Goal: Book appointment/travel/reservation

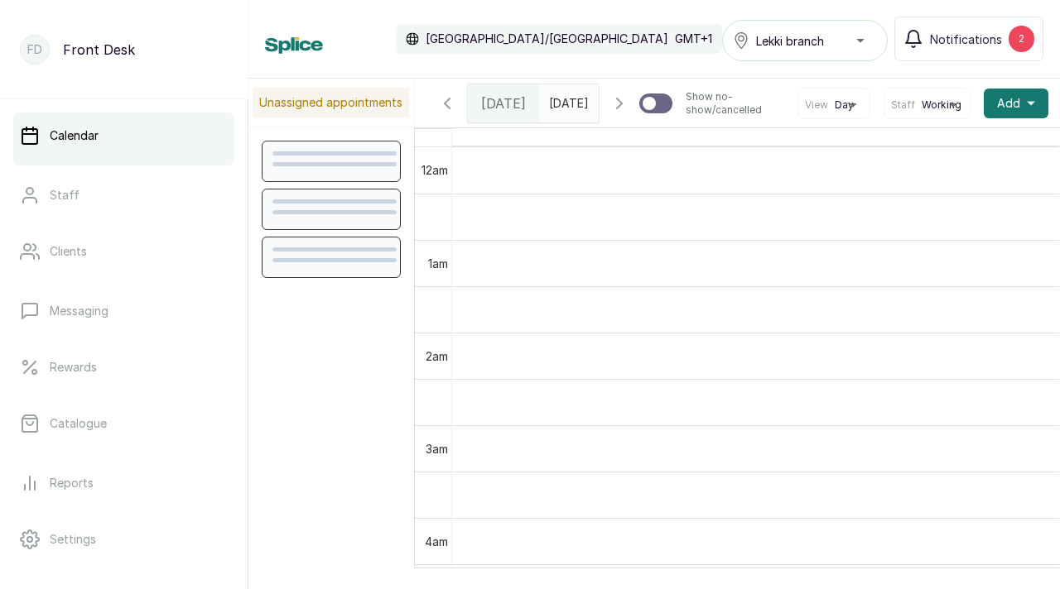
scroll to position [557, 0]
click at [938, 45] on span "Notifications" at bounding box center [966, 39] width 72 height 17
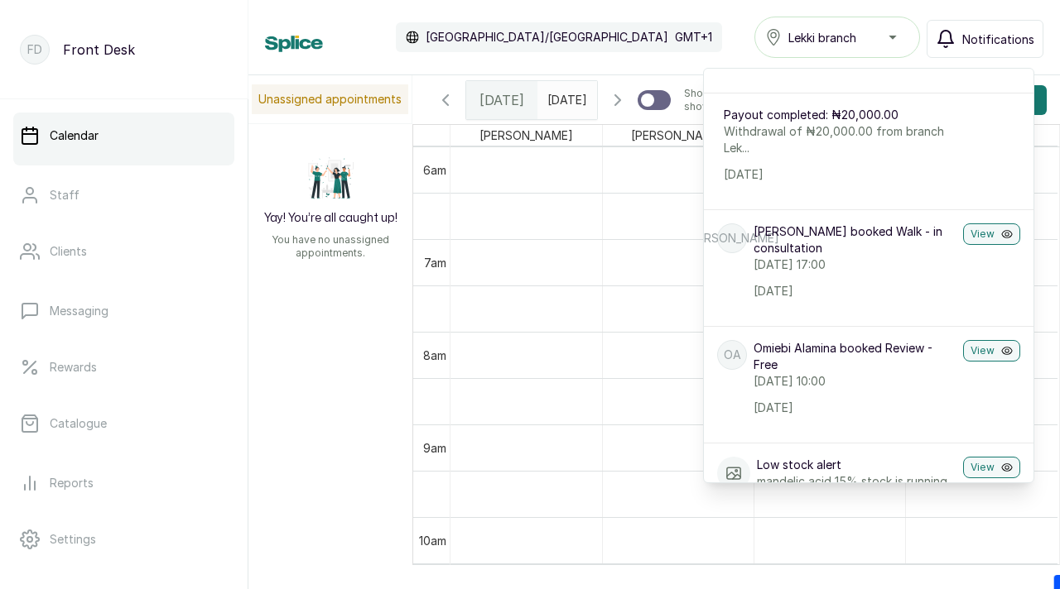
scroll to position [275, 0]
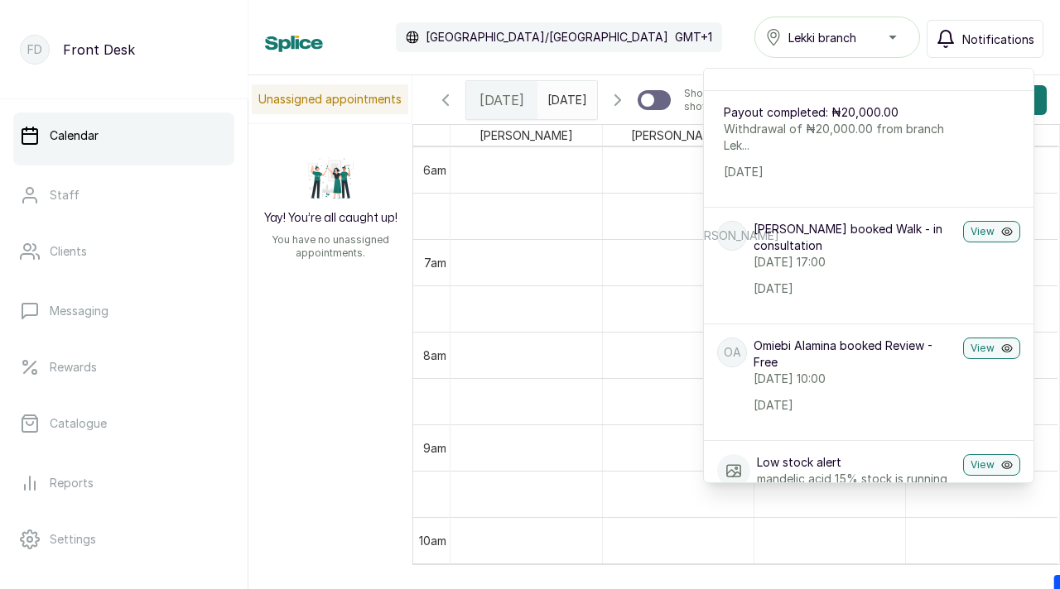
click at [717, 39] on div "Calendar [GEOGRAPHIC_DATA]/[GEOGRAPHIC_DATA] GMT+1 Lekki branch Notifications N…" at bounding box center [654, 37] width 778 height 41
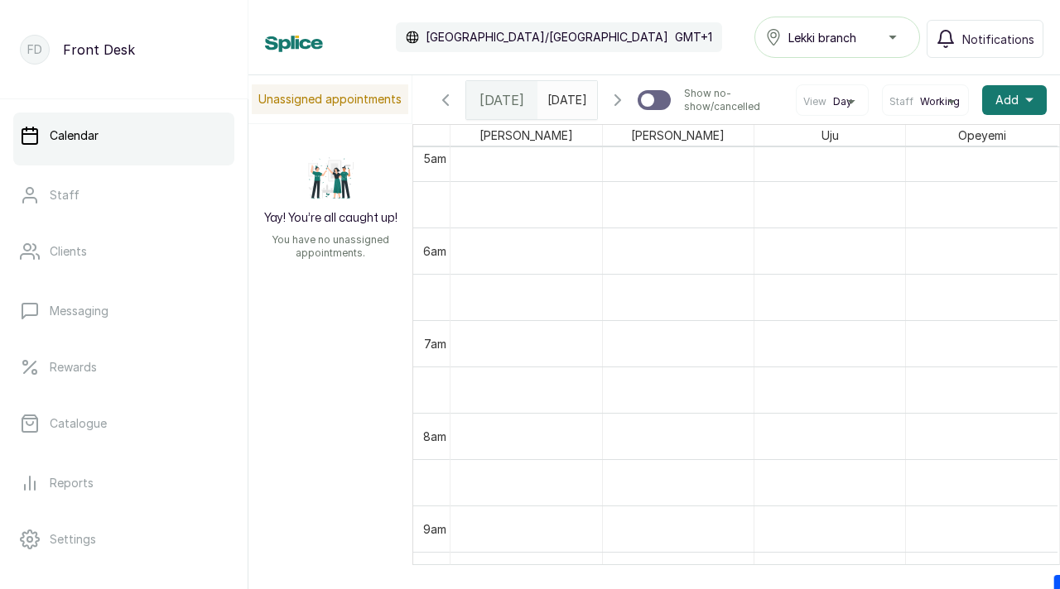
scroll to position [475, 0]
type input "dd/MM/yyyy"
click at [565, 105] on input "dd/MM/yyyy" at bounding box center [551, 96] width 26 height 28
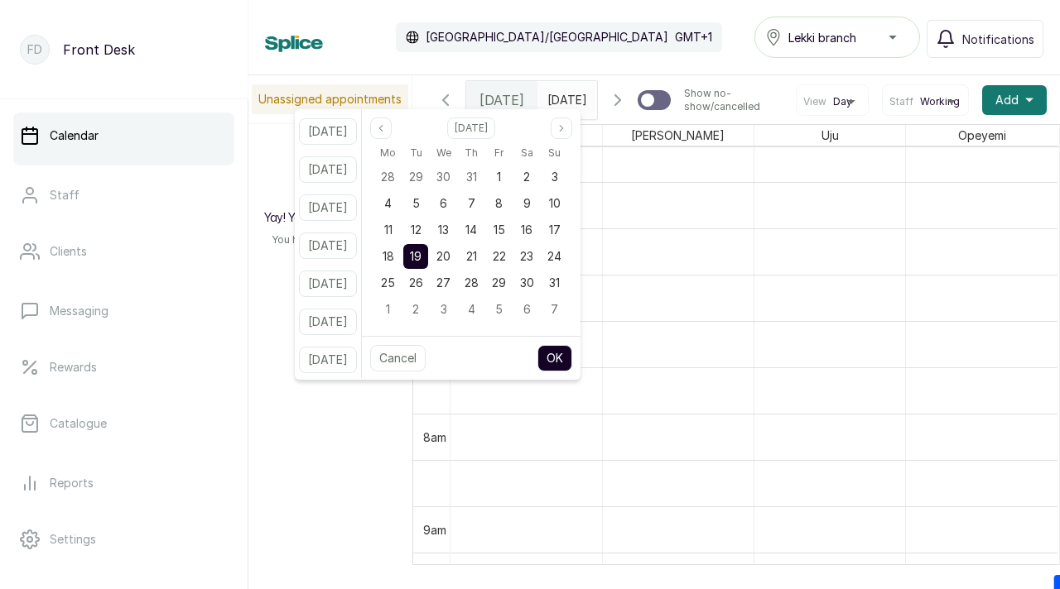
click at [572, 370] on button "OK" at bounding box center [554, 358] width 35 height 26
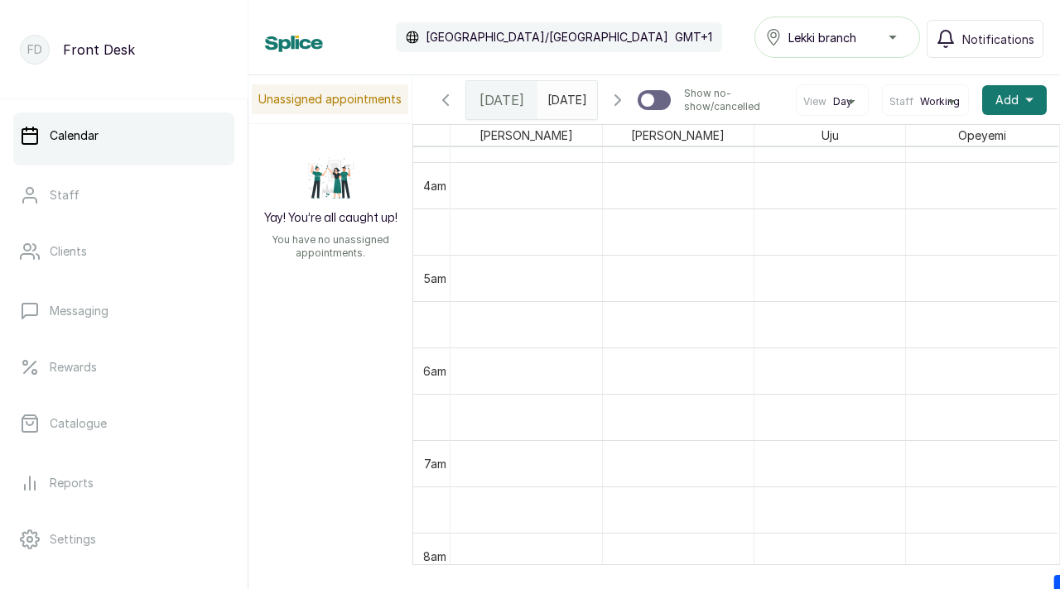
scroll to position [788, 0]
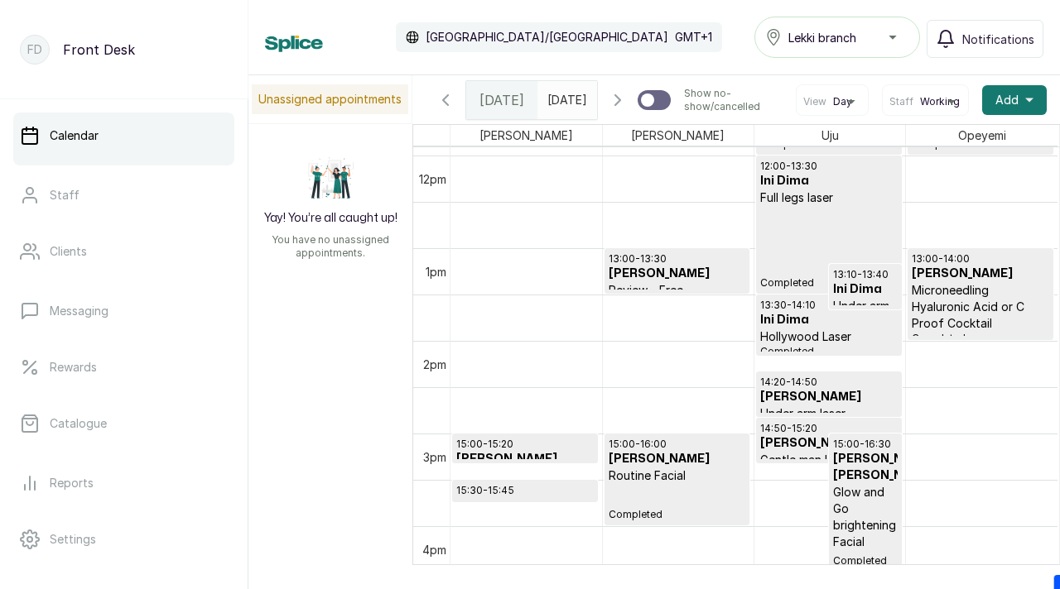
click at [571, 100] on span at bounding box center [580, 96] width 31 height 28
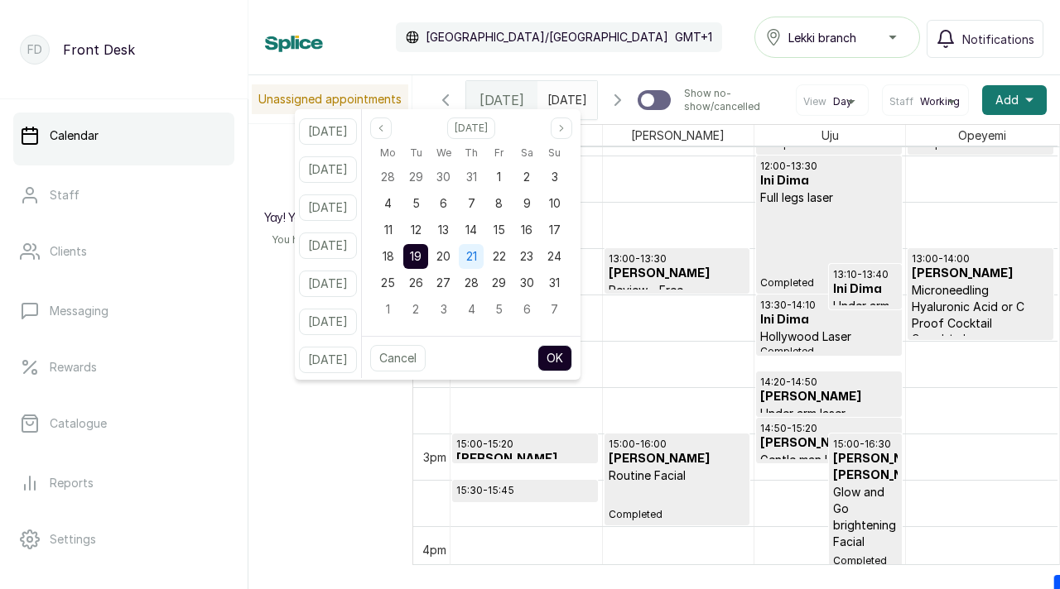
click at [483, 252] on div "21" at bounding box center [471, 256] width 25 height 25
click at [569, 356] on button "OK" at bounding box center [554, 358] width 35 height 26
type input "[DATE]"
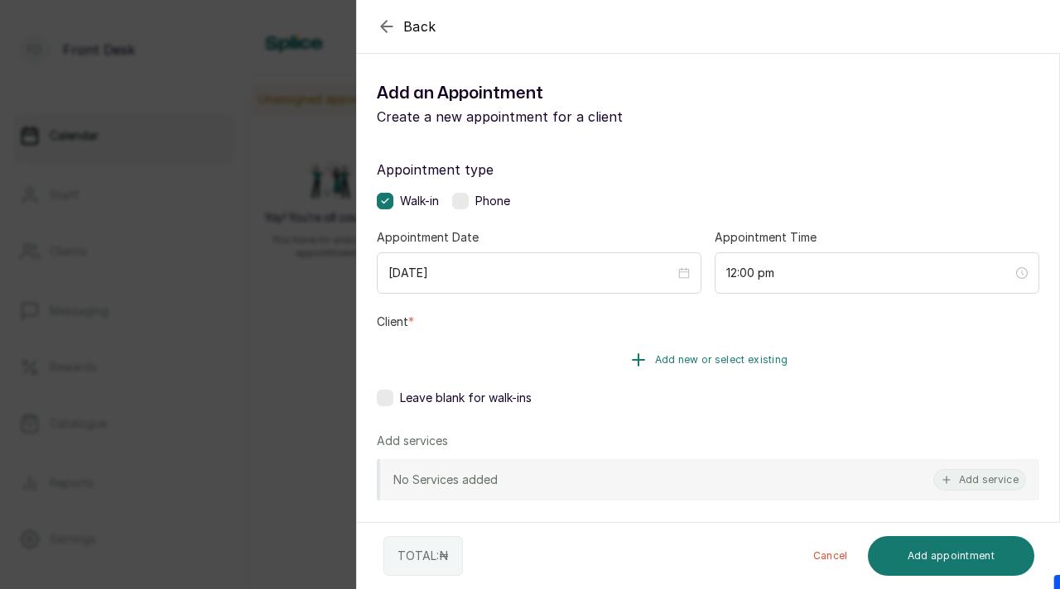
click at [699, 370] on button "Add new or select existing" at bounding box center [708, 360] width 662 height 46
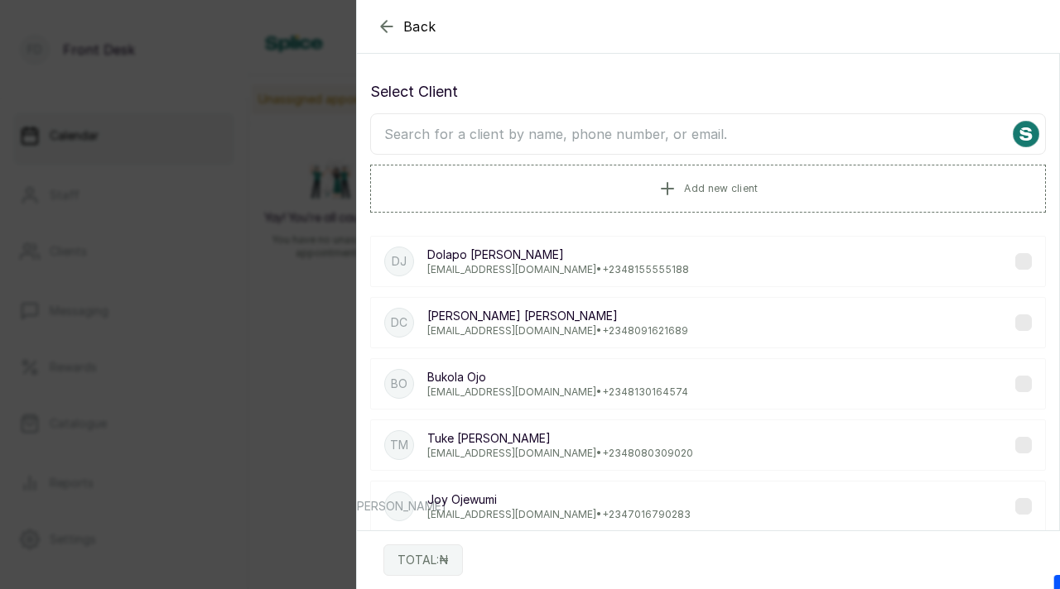
click at [671, 138] on input "text" at bounding box center [707, 133] width 675 height 41
click at [683, 185] on button "Add new client" at bounding box center [707, 188] width 675 height 46
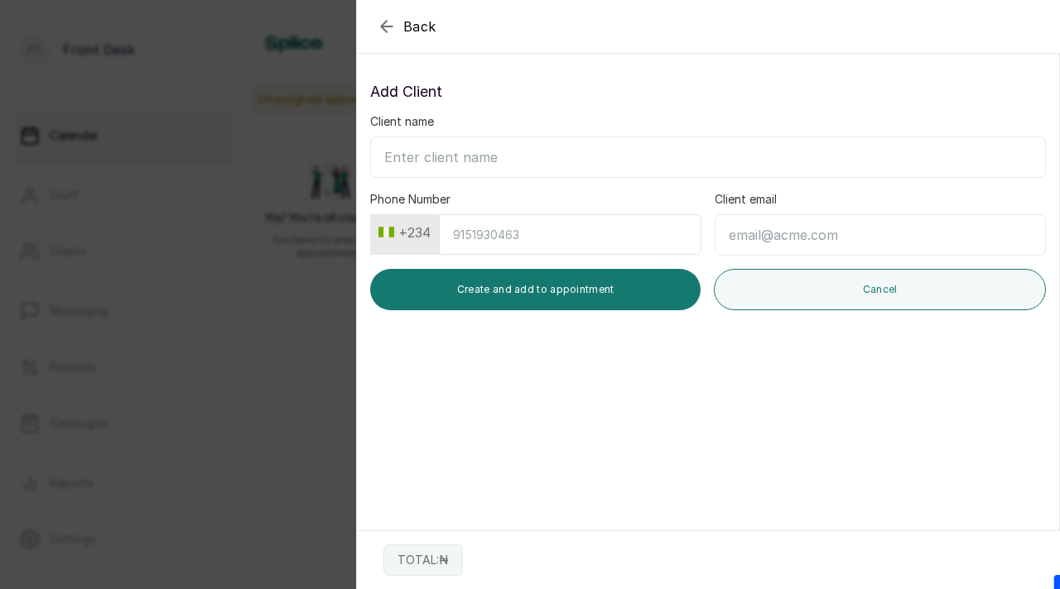
click at [536, 156] on input "Client name" at bounding box center [707, 157] width 675 height 41
paste input "Ope [EMAIL_ADDRESS][DOMAIN_NAME] 07081542004"
drag, startPoint x: 414, startPoint y: 159, endPoint x: 553, endPoint y: 164, distance: 139.1
click at [553, 164] on input "Ope [EMAIL_ADDRESS][DOMAIN_NAME] 07081542004" at bounding box center [707, 157] width 675 height 41
click at [551, 163] on input "Ope [EMAIL_ADDRESS][DOMAIN_NAME] 07081542004" at bounding box center [707, 157] width 675 height 41
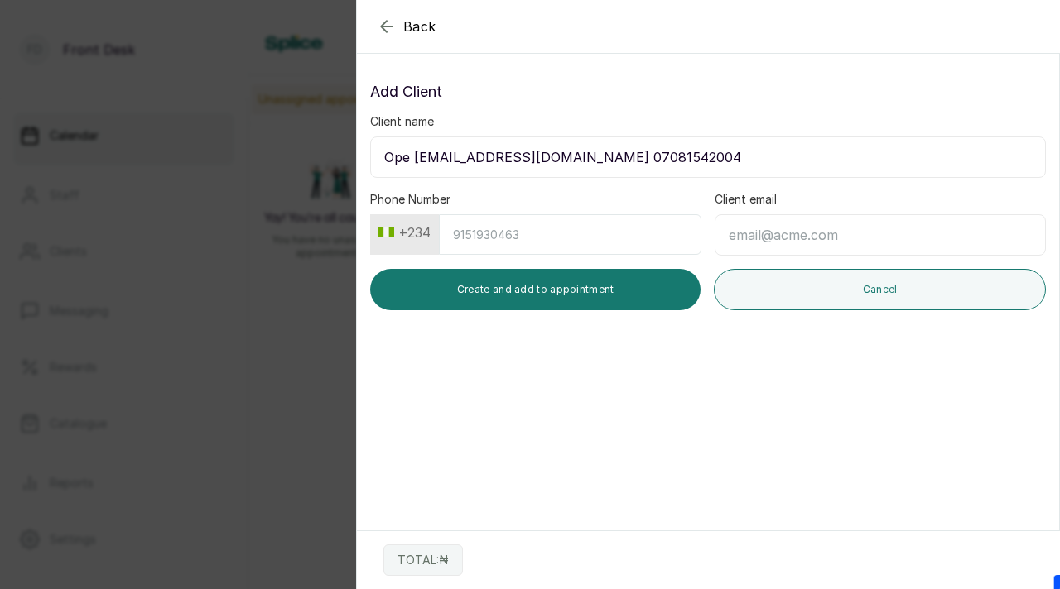
drag, startPoint x: 472, startPoint y: 162, endPoint x: 550, endPoint y: 165, distance: 78.7
click at [552, 165] on input "Ope [EMAIL_ADDRESS][DOMAIN_NAME] 07081542004" at bounding box center [707, 157] width 675 height 41
type input "Ope Adopolra 07081542004"
click at [764, 230] on input "Client email" at bounding box center [879, 234] width 331 height 41
paste input "[EMAIL_ADDRESS][DOMAIN_NAME]"
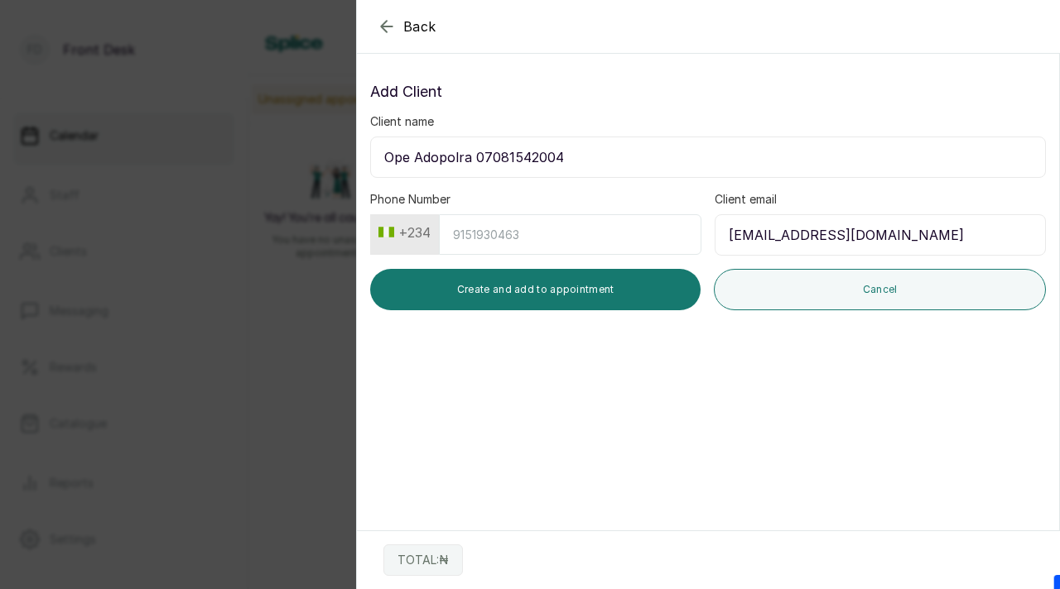
type input "[EMAIL_ADDRESS][DOMAIN_NAME]"
drag, startPoint x: 483, startPoint y: 160, endPoint x: 569, endPoint y: 163, distance: 85.3
click at [570, 163] on input "Ope Adopolra 07081542004" at bounding box center [707, 157] width 675 height 41
type input "Ope Adopolra"
click at [532, 238] on input "Phone Number" at bounding box center [570, 234] width 262 height 41
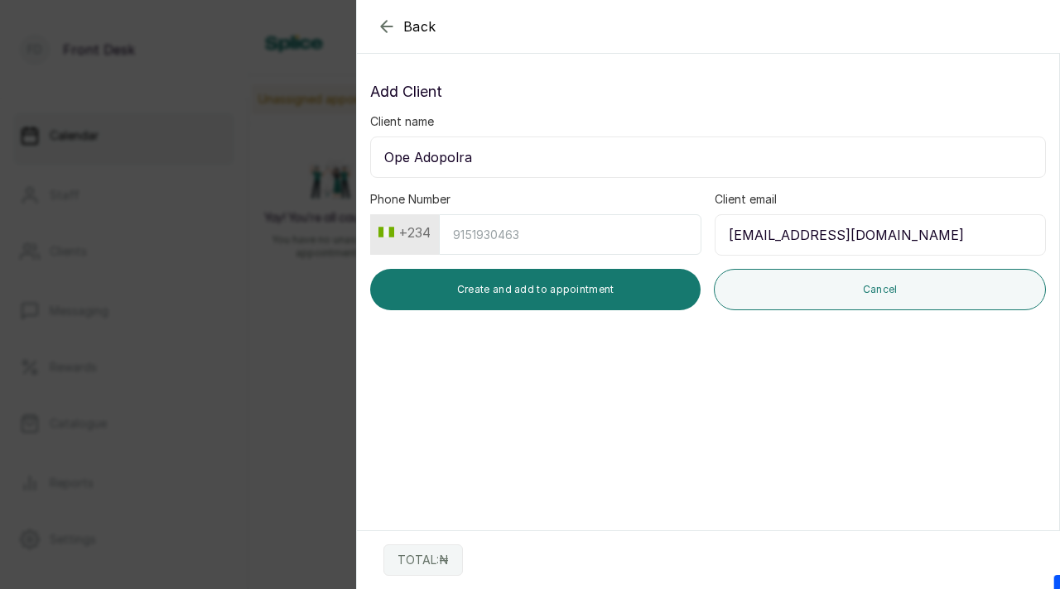
paste input "7081542004"
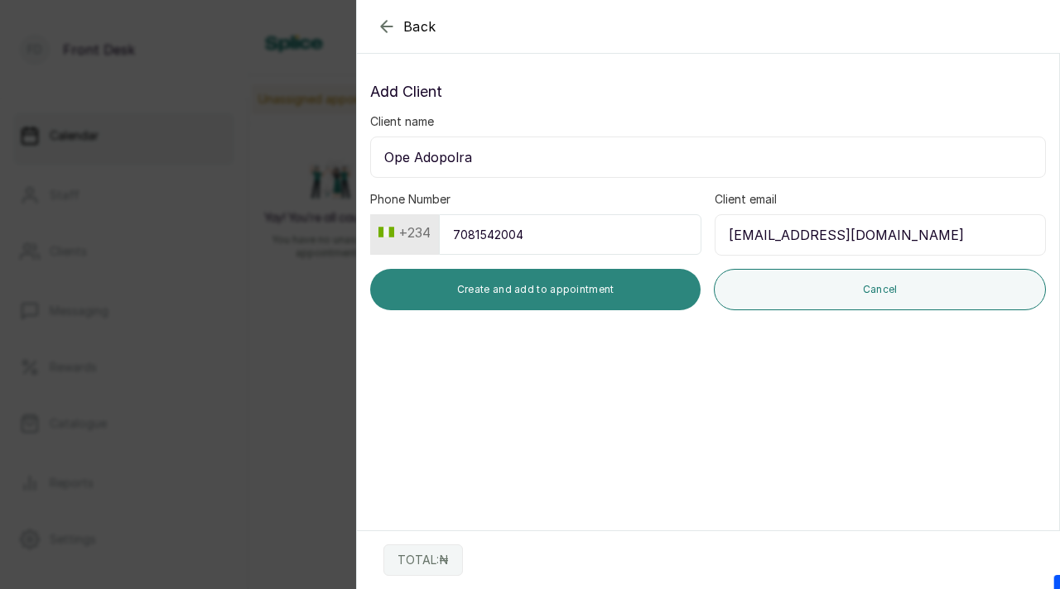
type input "7081542004"
click at [621, 300] on button "Create and add to appointment" at bounding box center [535, 289] width 330 height 41
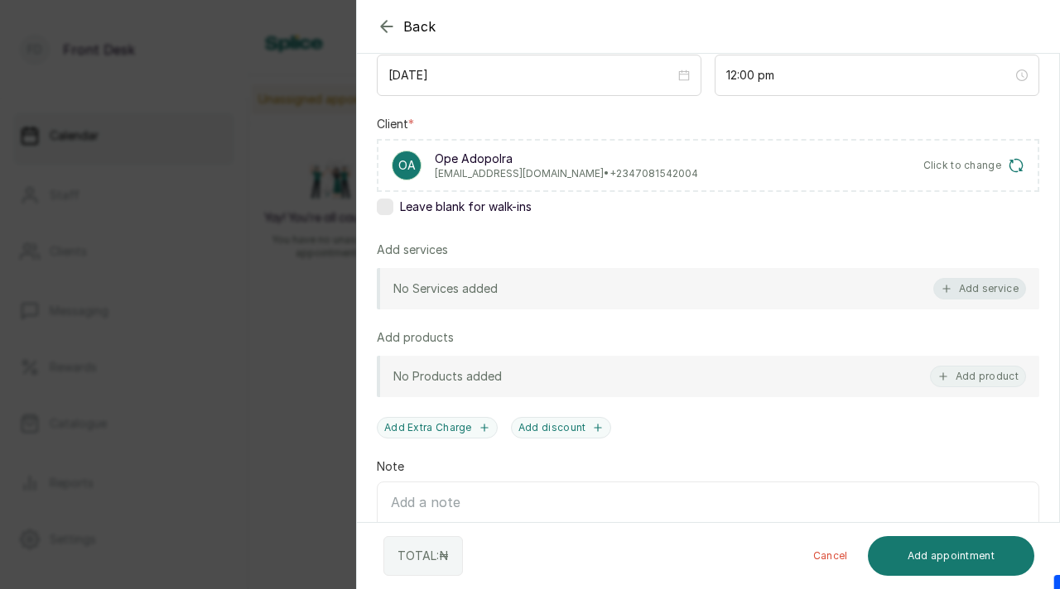
click at [959, 290] on button "Add service" at bounding box center [979, 289] width 93 height 22
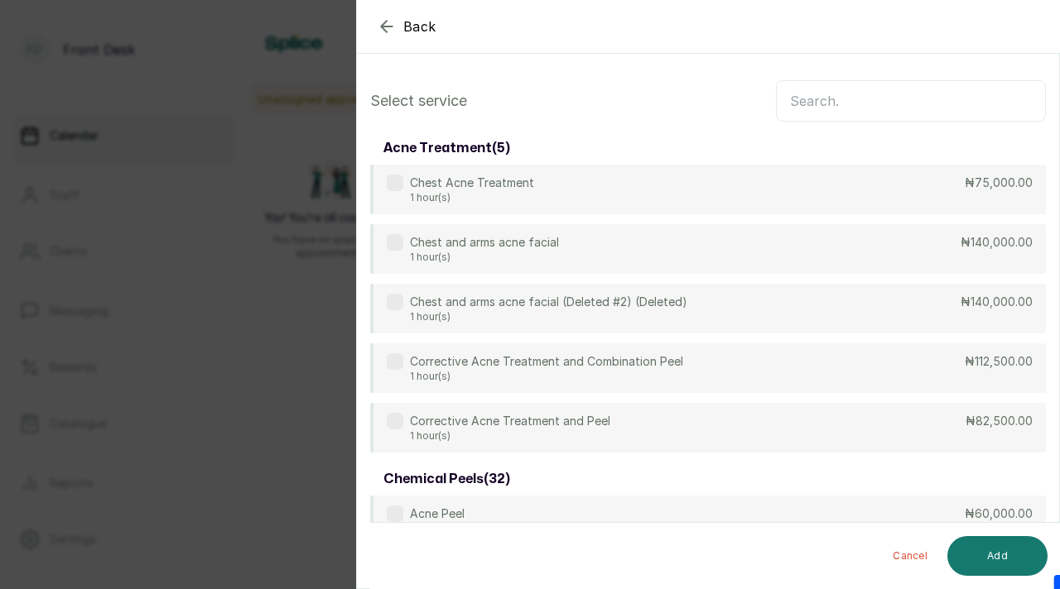
click at [919, 109] on input "text" at bounding box center [911, 100] width 270 height 41
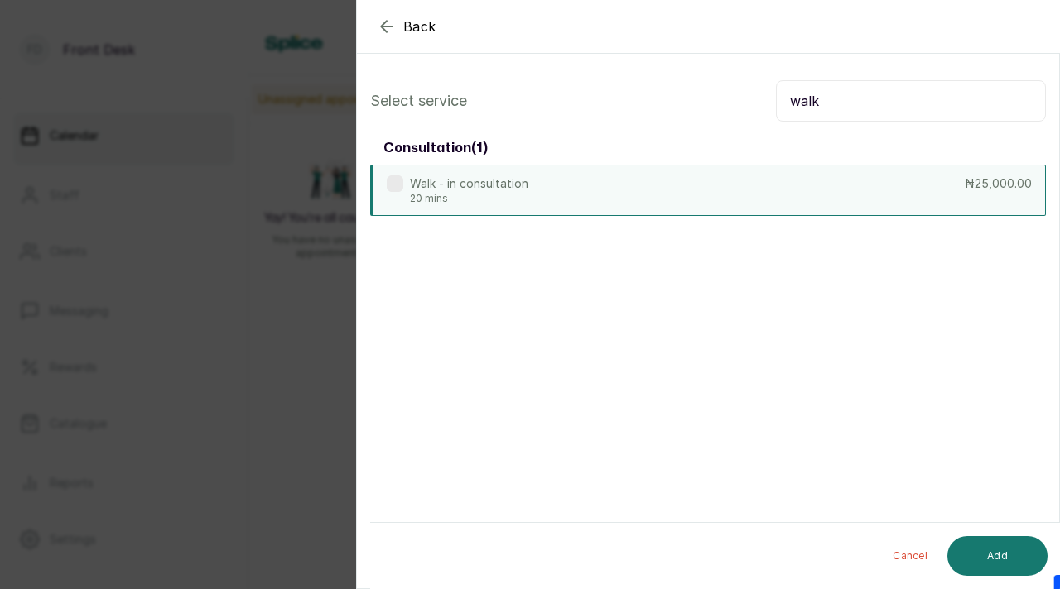
type input "walk"
click at [399, 190] on label at bounding box center [395, 183] width 17 height 17
click at [978, 548] on button "Add" at bounding box center [997, 556] width 100 height 40
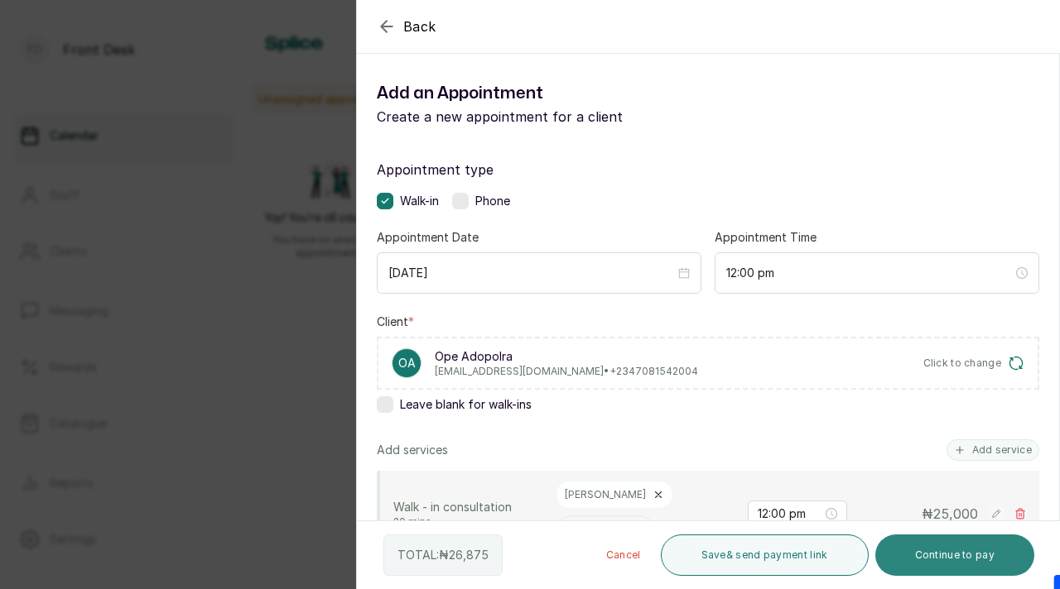
click at [978, 551] on button "Continue to pay" at bounding box center [955, 555] width 160 height 41
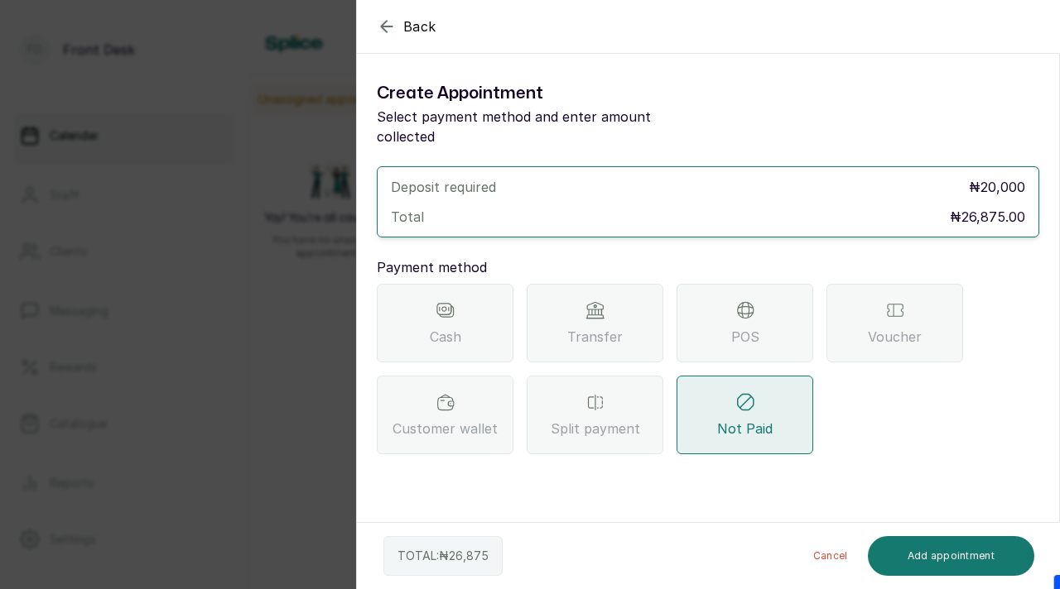
click at [651, 319] on div "Transfer" at bounding box center [594, 323] width 137 height 79
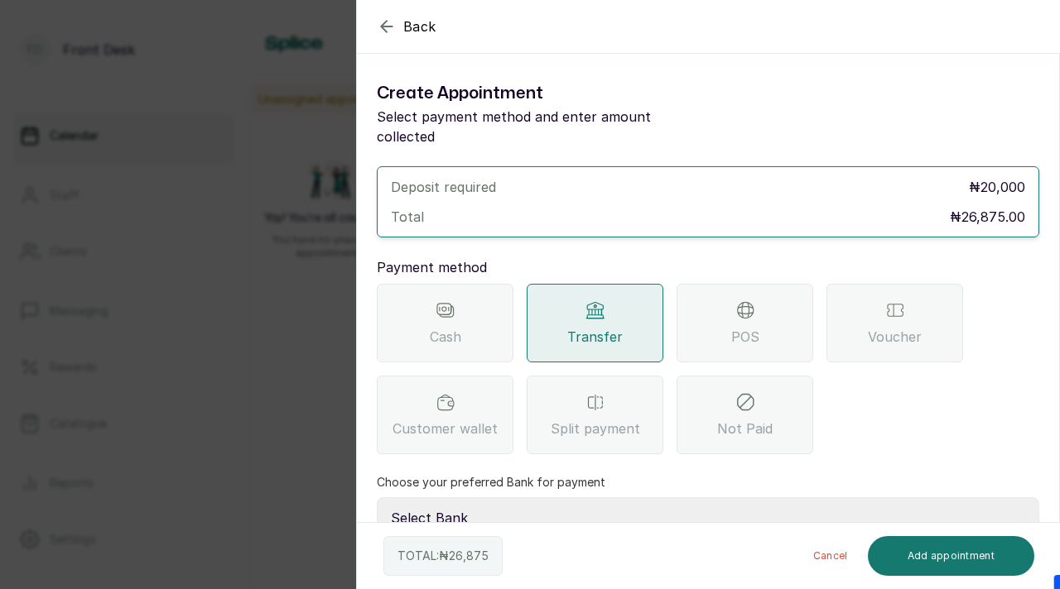
scroll to position [98, 0]
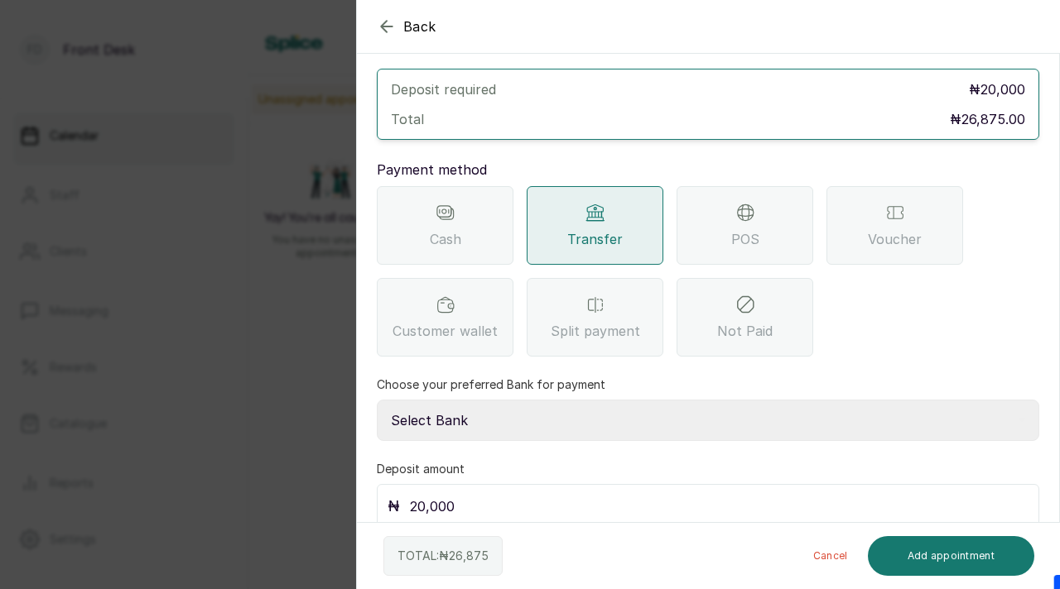
click at [614, 401] on select "Select Bank [PERSON_NAME] Fairmoney Microfinance Bank SKN ANALYTICS MED AESTH. …" at bounding box center [708, 420] width 662 height 41
select select "43272bc0-21c6-4b19-b9fb-c2093b8603c2"
click at [377, 400] on select "Select Bank [PERSON_NAME] Fairmoney Microfinance Bank SKN ANALYTICS MED AESTH. …" at bounding box center [708, 420] width 662 height 41
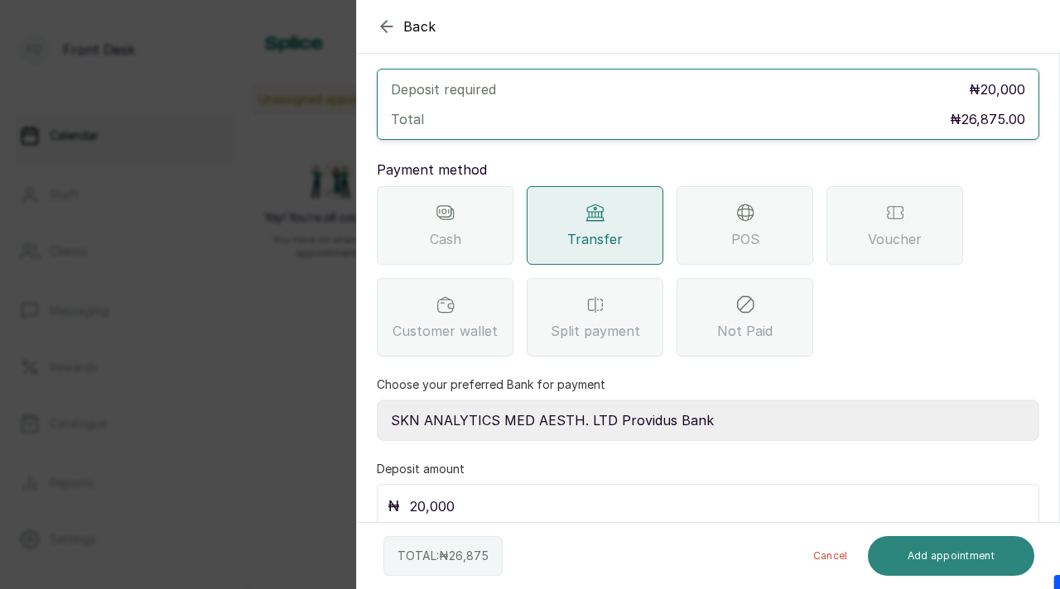
click at [921, 555] on button "Add appointment" at bounding box center [950, 556] width 167 height 40
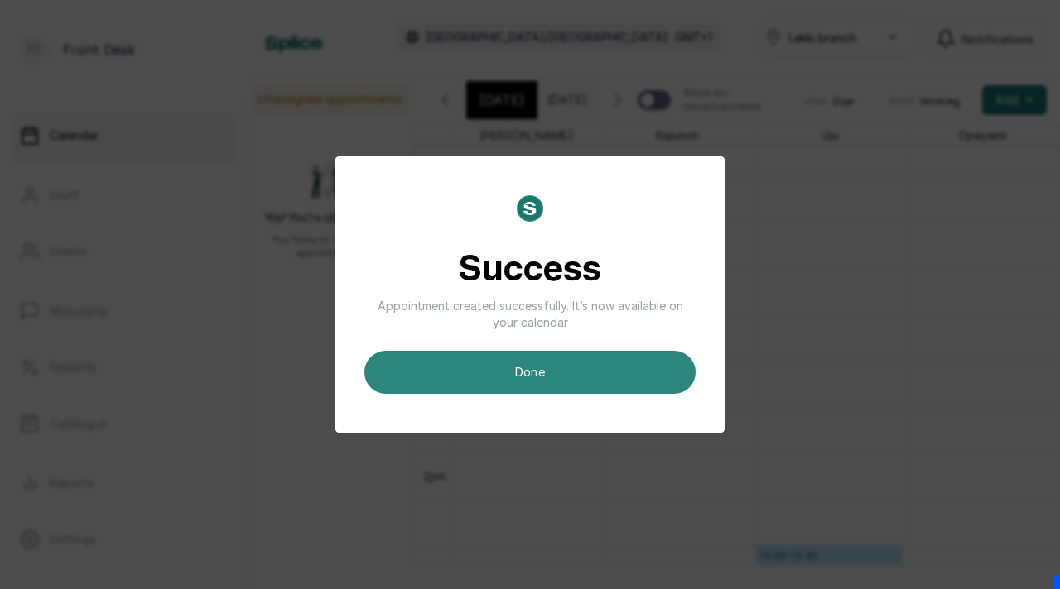
scroll to position [0, 0]
click at [541, 381] on button "done" at bounding box center [529, 372] width 331 height 43
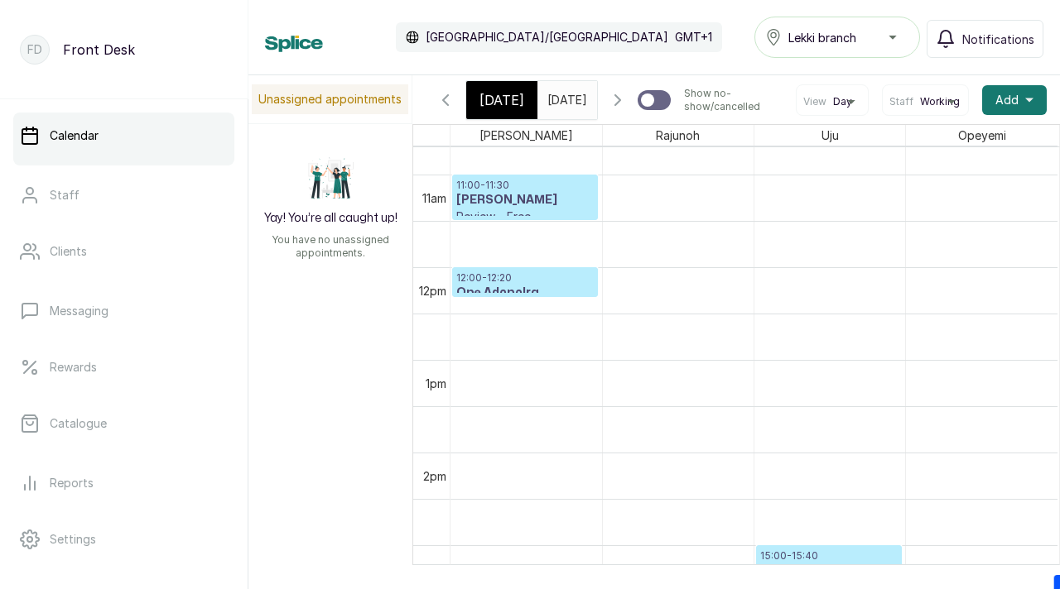
click at [522, 285] on p "12:00 - 12:20" at bounding box center [524, 277] width 137 height 13
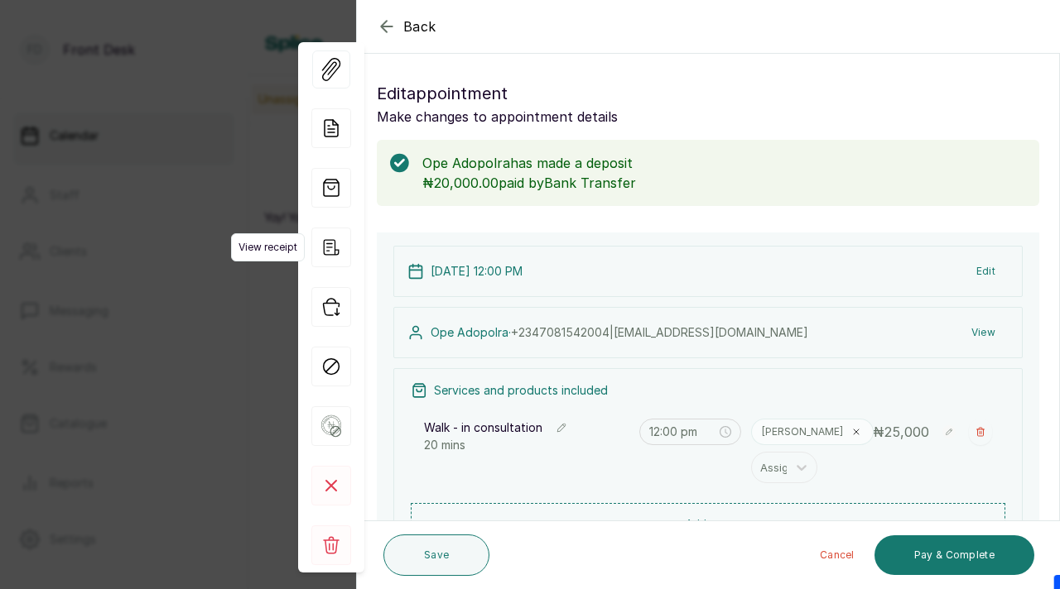
scroll to position [557, 0]
click at [329, 248] on icon "button" at bounding box center [331, 248] width 40 height 40
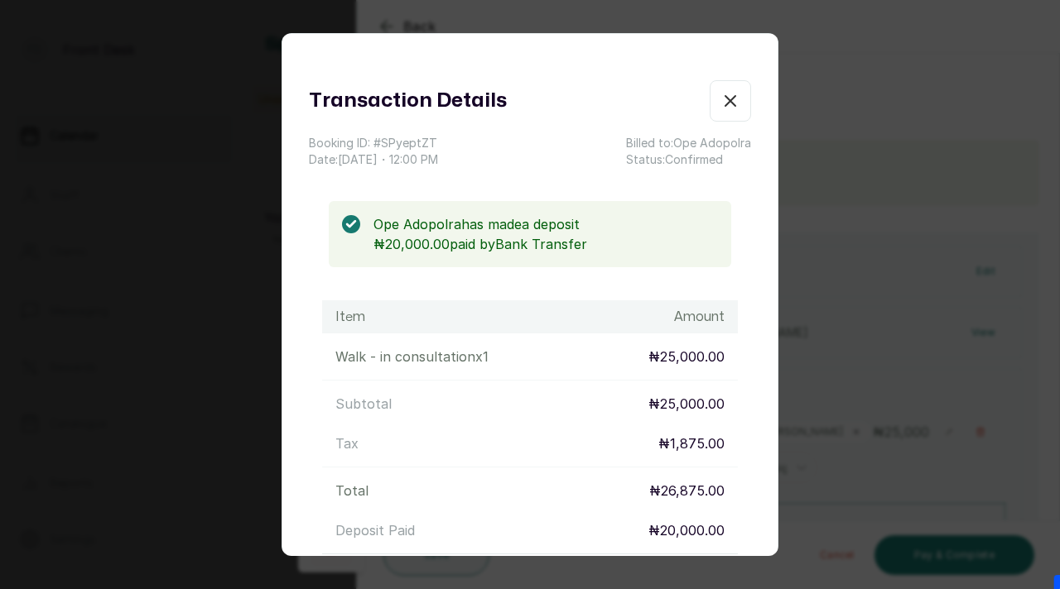
scroll to position [208, 0]
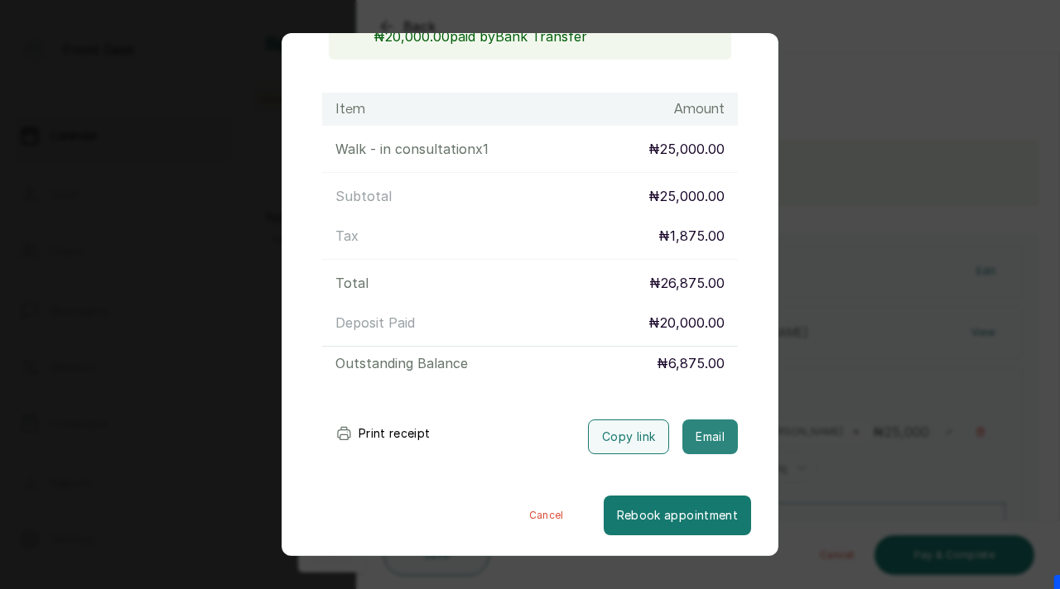
click at [703, 442] on button "Email" at bounding box center [709, 437] width 55 height 35
click at [826, 371] on div "Transaction Details Booking ID: # SPyeptZT Date: [DATE] ・ 12:00 PM Billed to: O…" at bounding box center [530, 294] width 1060 height 589
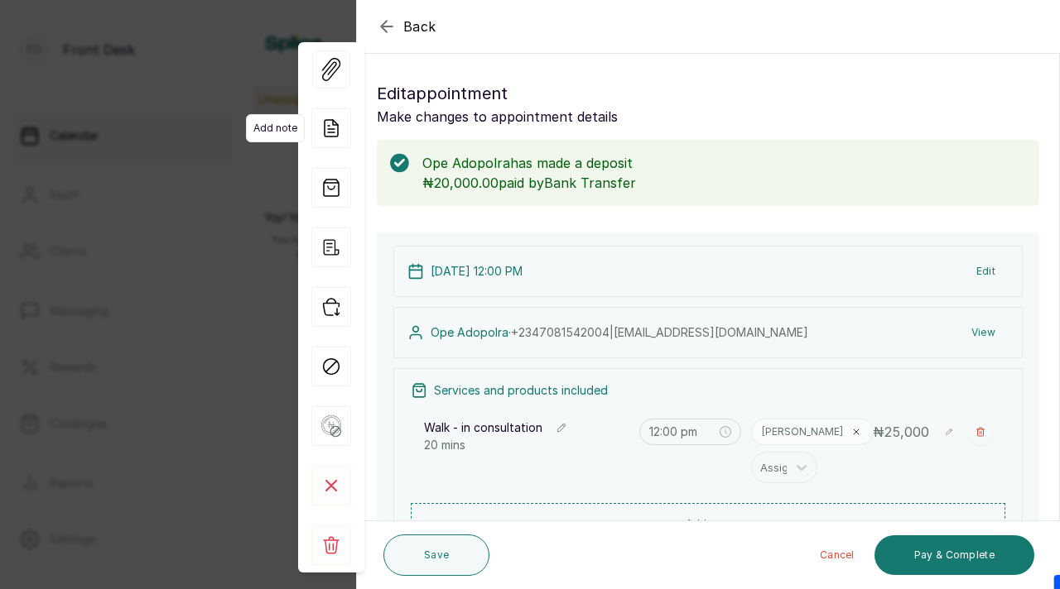
click at [254, 127] on span "Add note" at bounding box center [275, 128] width 59 height 28
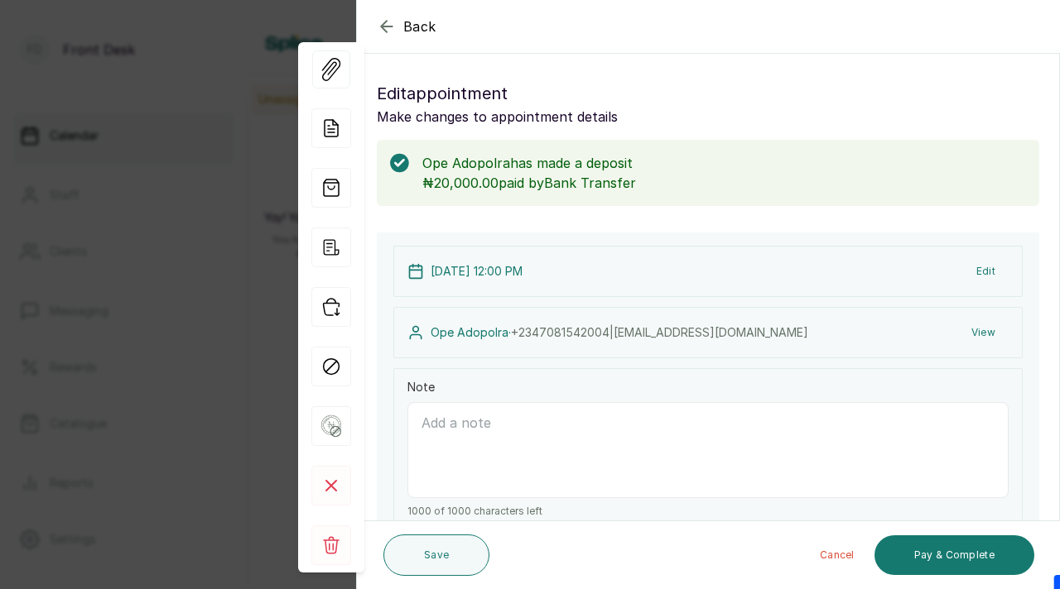
click at [212, 277] on div "Back Appointment Details Edit appointment Make changes to appointment details O…" at bounding box center [530, 294] width 1060 height 589
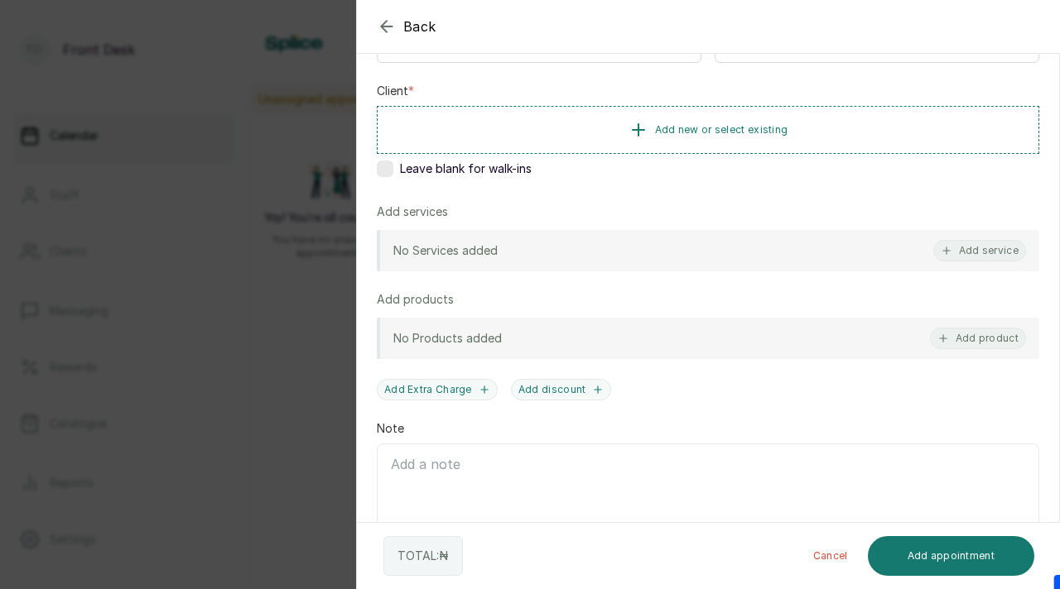
scroll to position [270, 0]
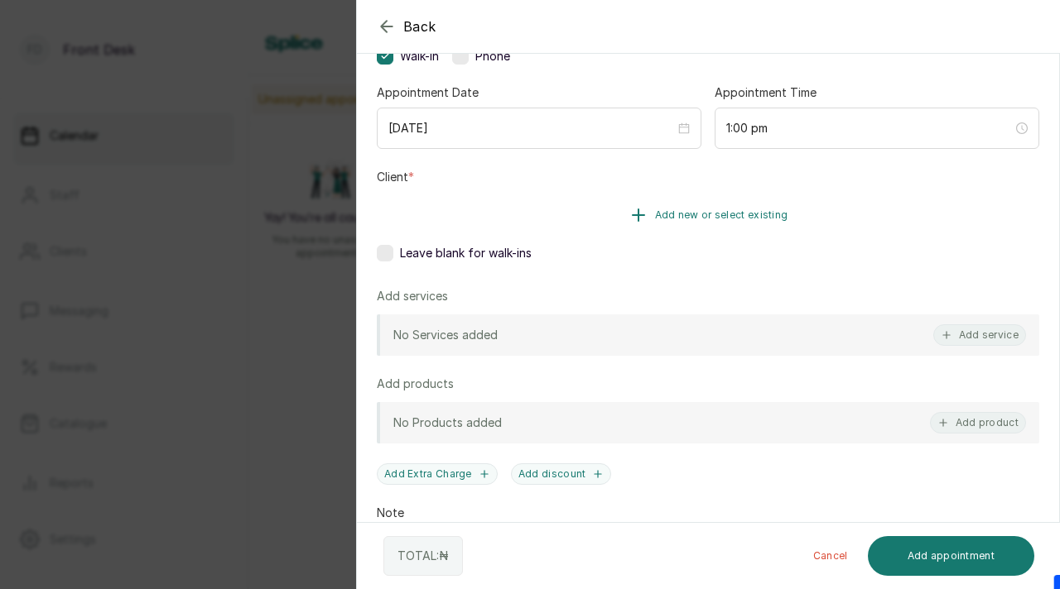
click at [744, 208] on button "Add new or select existing" at bounding box center [708, 215] width 662 height 46
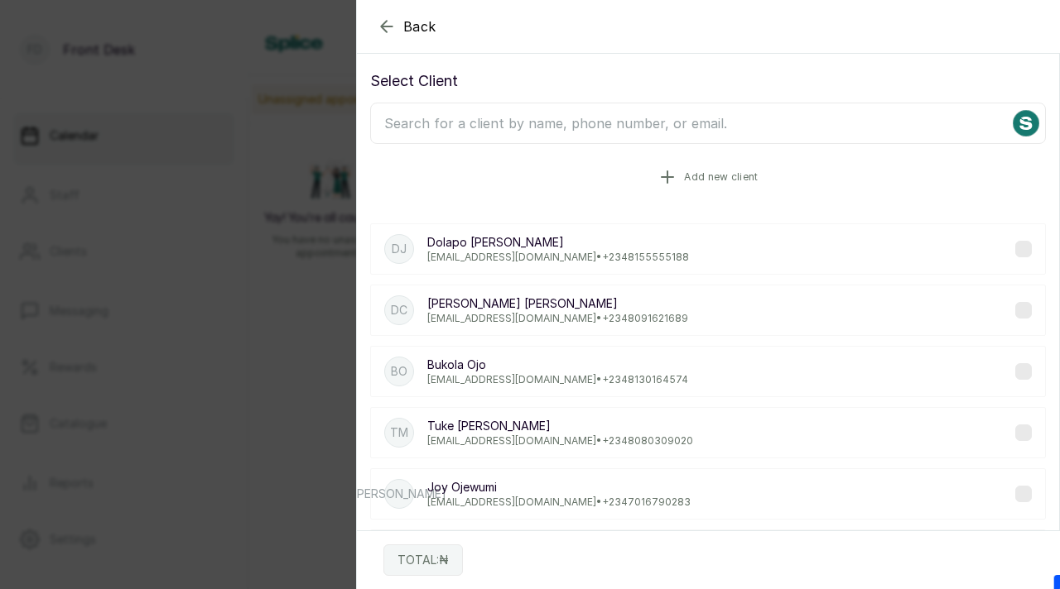
scroll to position [0, 0]
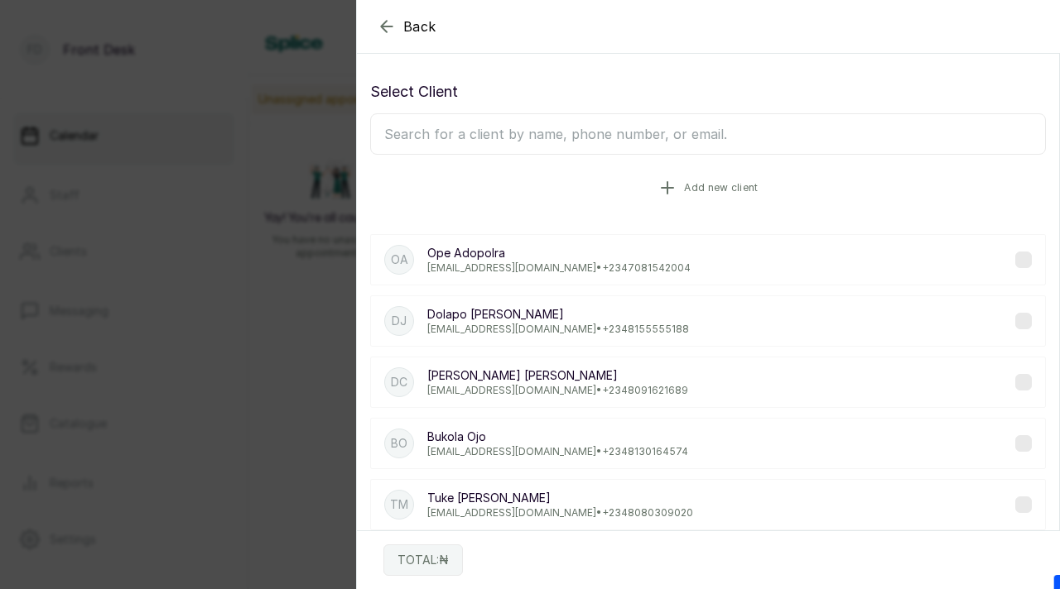
click at [681, 185] on button "Add new client" at bounding box center [707, 188] width 675 height 46
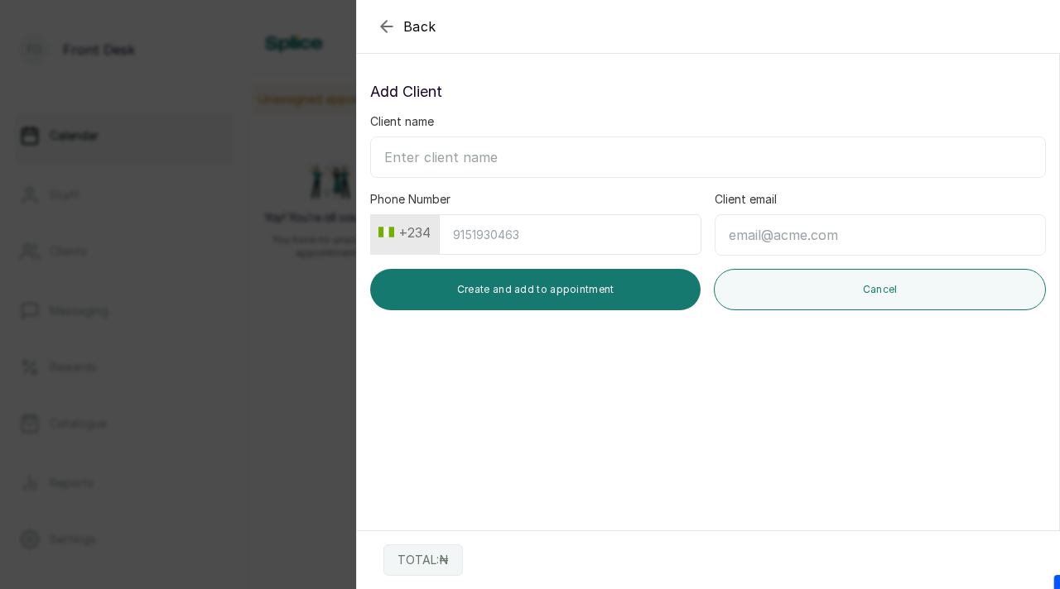
click at [546, 154] on input "Client name" at bounding box center [707, 157] width 675 height 41
paste input "Olorunferanmi Oreoluwa [EMAIL_ADDRESS][DOMAIN_NAME] 09112509518-whatsapp"
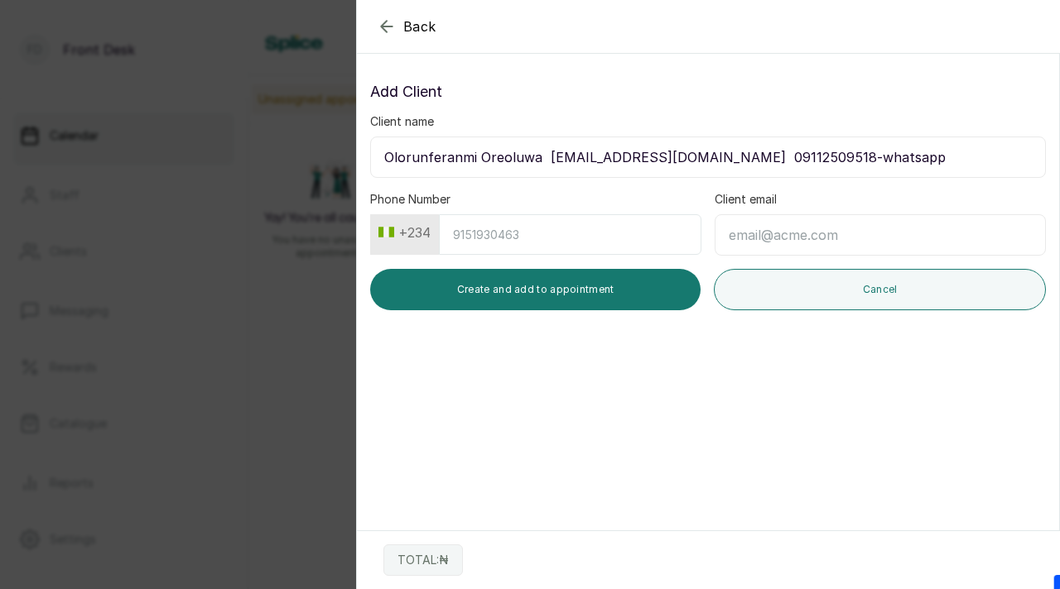
drag, startPoint x: 544, startPoint y: 160, endPoint x: 711, endPoint y: 161, distance: 167.2
click at [712, 161] on input "Olorunferanmi Oreoluwa [EMAIL_ADDRESS][DOMAIN_NAME] 09112509518-whatsapp" at bounding box center [707, 157] width 675 height 41
type input "Olorunferanmi Oreoluwa 09112509518-whatsapp"
click at [799, 231] on input "Client email" at bounding box center [879, 234] width 331 height 41
paste input "[EMAIL_ADDRESS][DOMAIN_NAME]"
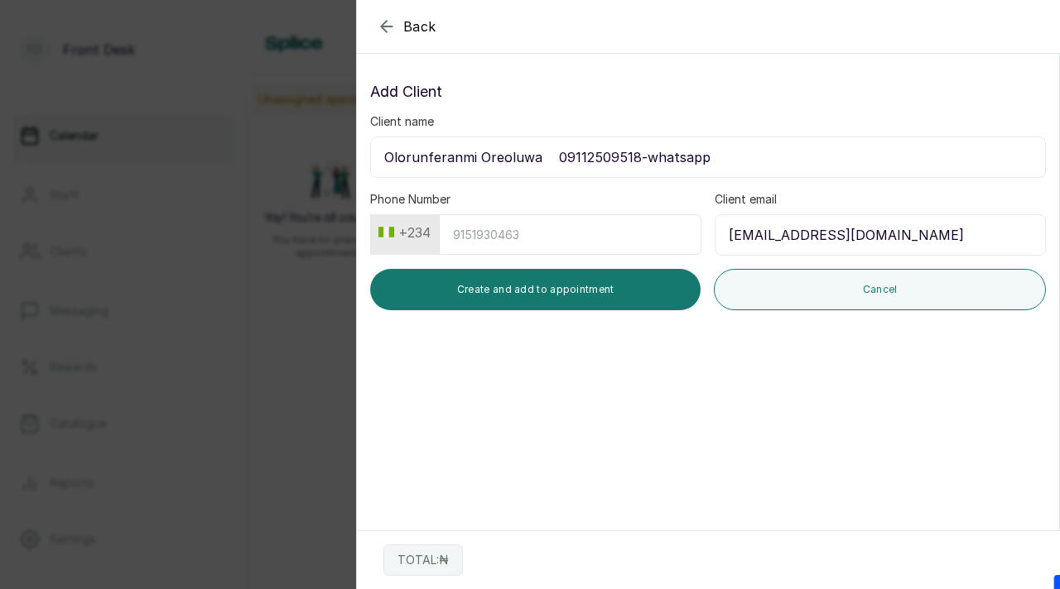
type input "[EMAIL_ADDRESS][DOMAIN_NAME]"
drag, startPoint x: 561, startPoint y: 161, endPoint x: 633, endPoint y: 163, distance: 72.0
click at [633, 163] on input "Olorunferanmi Oreoluwa 09112509518-whatsapp" at bounding box center [707, 157] width 675 height 41
click at [699, 159] on input "Olorunferanmi Oreoluwa 09112509518-whatsapp" at bounding box center [707, 157] width 675 height 41
drag, startPoint x: 699, startPoint y: 159, endPoint x: 556, endPoint y: 156, distance: 142.4
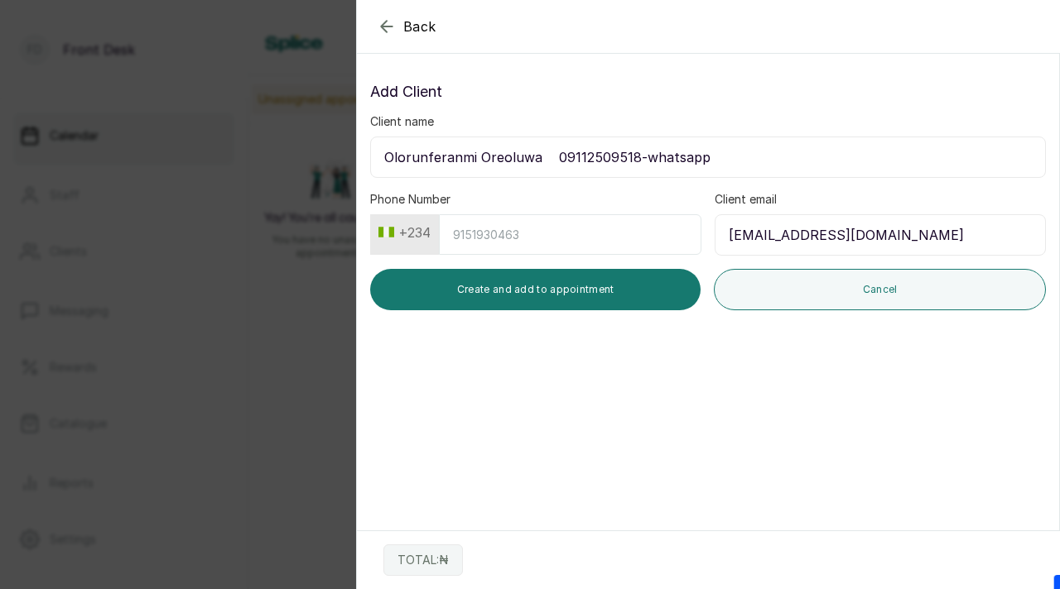
click at [555, 156] on input "Olorunferanmi Oreoluwa 09112509518-whatsapp" at bounding box center [707, 157] width 675 height 41
type input "Olorunferanmi Oreoluwa"
click at [454, 234] on input "Phone Number" at bounding box center [570, 234] width 262 height 41
paste input "9112509518"
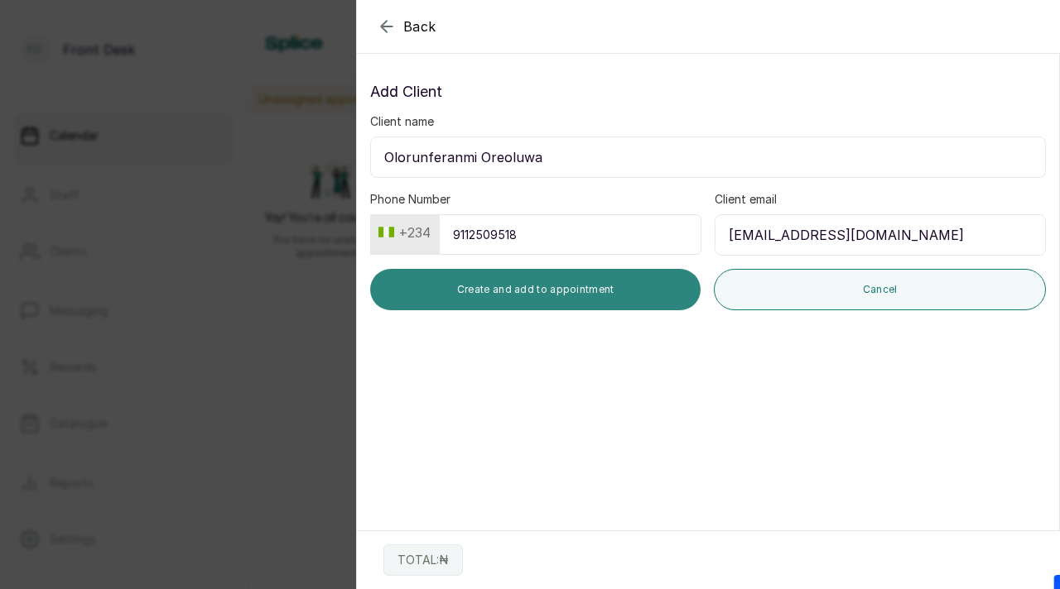
type input "9112509518"
click at [512, 269] on button "Create and add to appointment" at bounding box center [535, 289] width 330 height 41
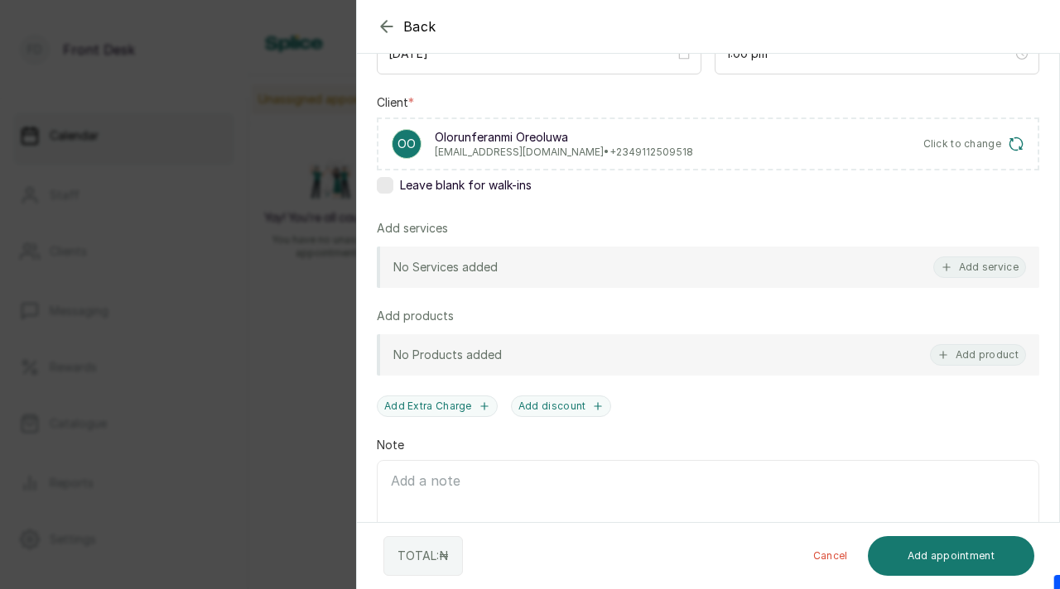
scroll to position [227, 0]
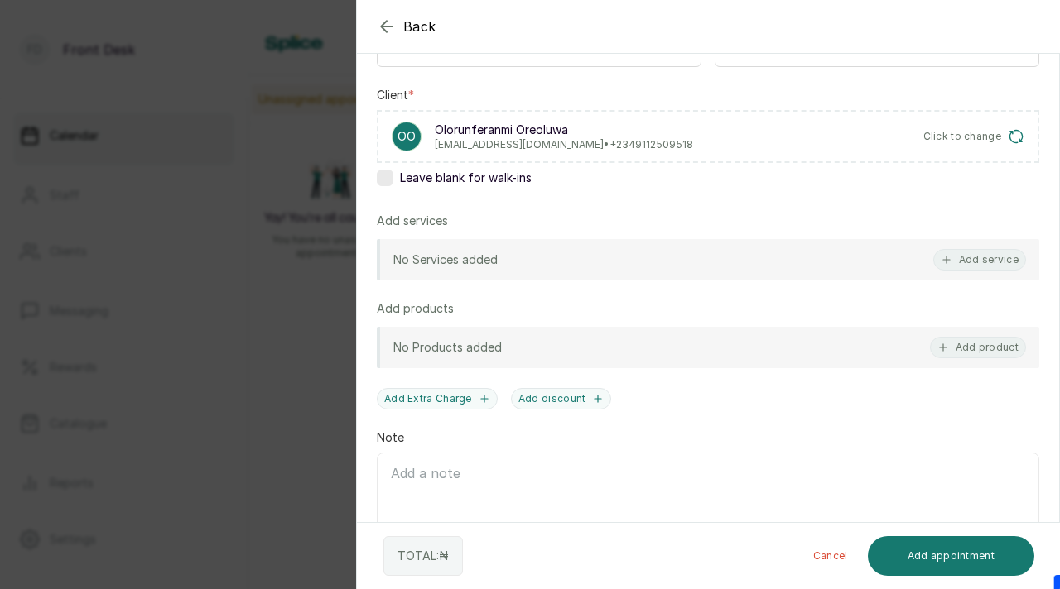
click at [980, 260] on button "Add service" at bounding box center [979, 260] width 93 height 22
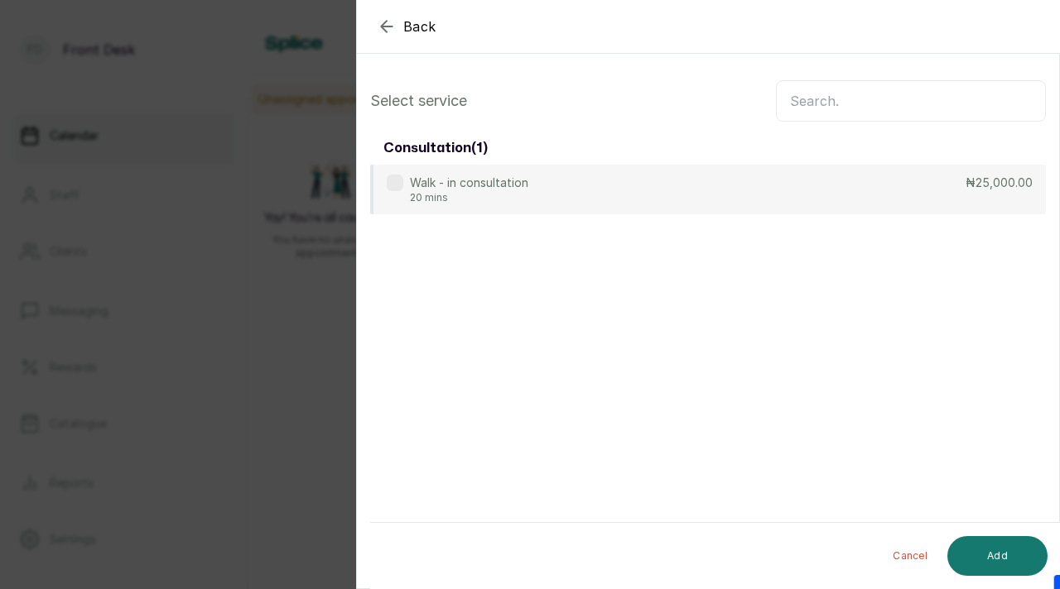
scroll to position [0, 0]
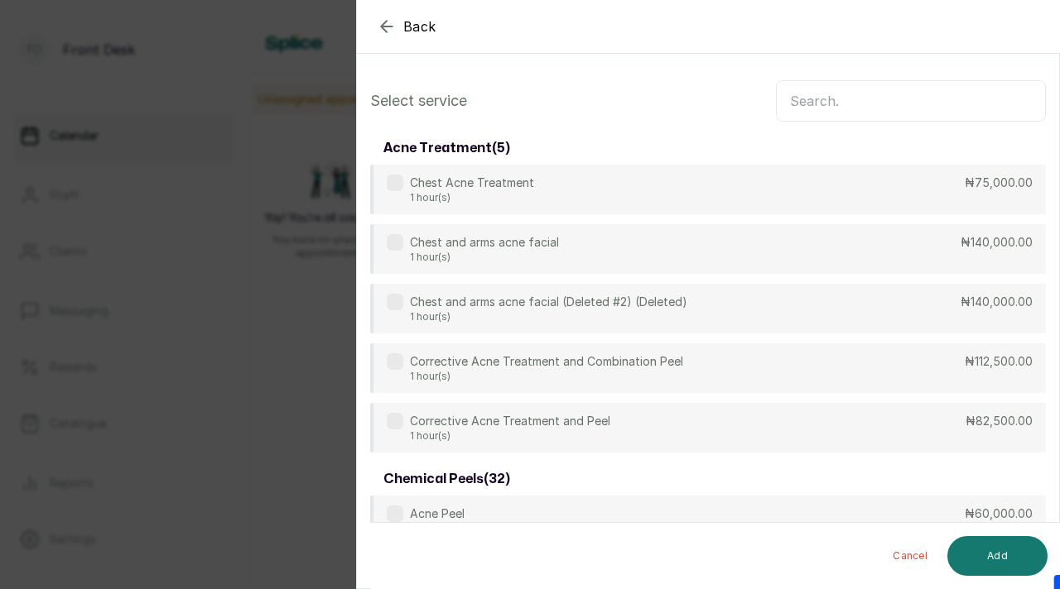
click at [839, 99] on input "text" at bounding box center [911, 100] width 270 height 41
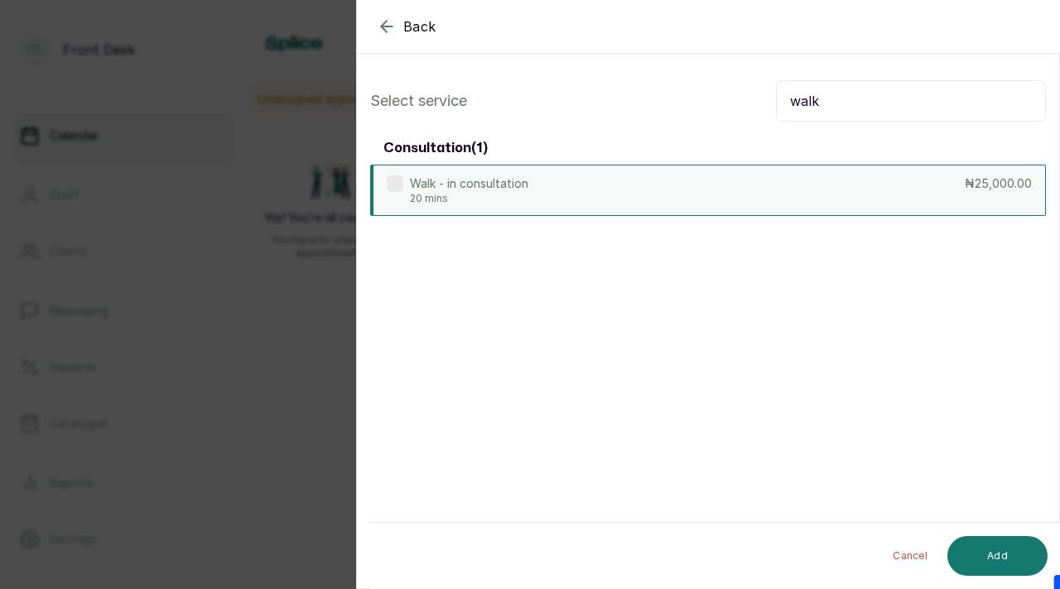
type input "walk"
click at [399, 183] on label at bounding box center [395, 183] width 17 height 17
click at [1006, 555] on button "Add" at bounding box center [997, 556] width 100 height 40
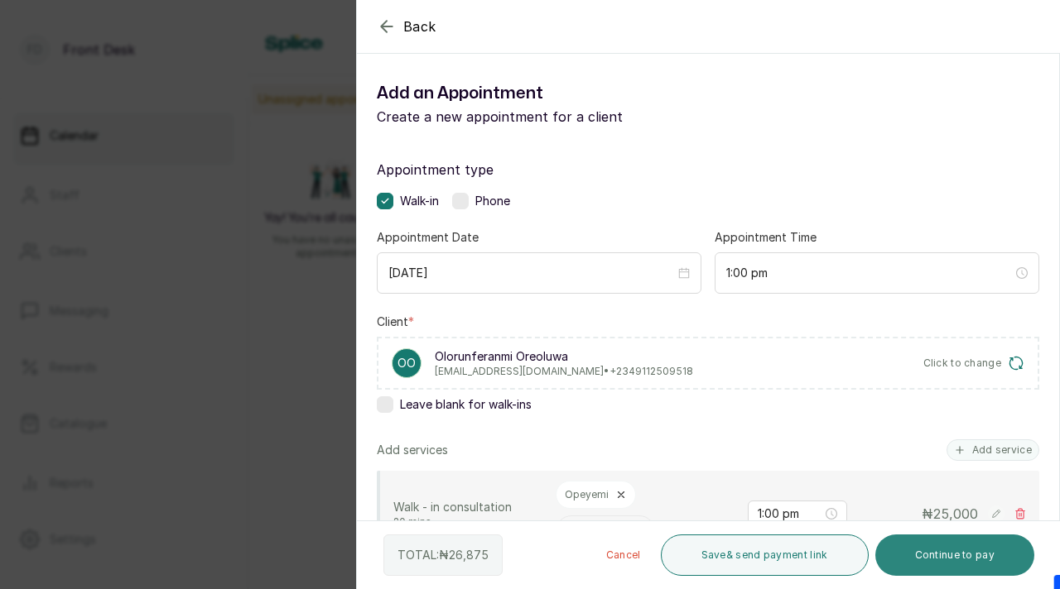
click at [946, 555] on button "Continue to pay" at bounding box center [955, 555] width 160 height 41
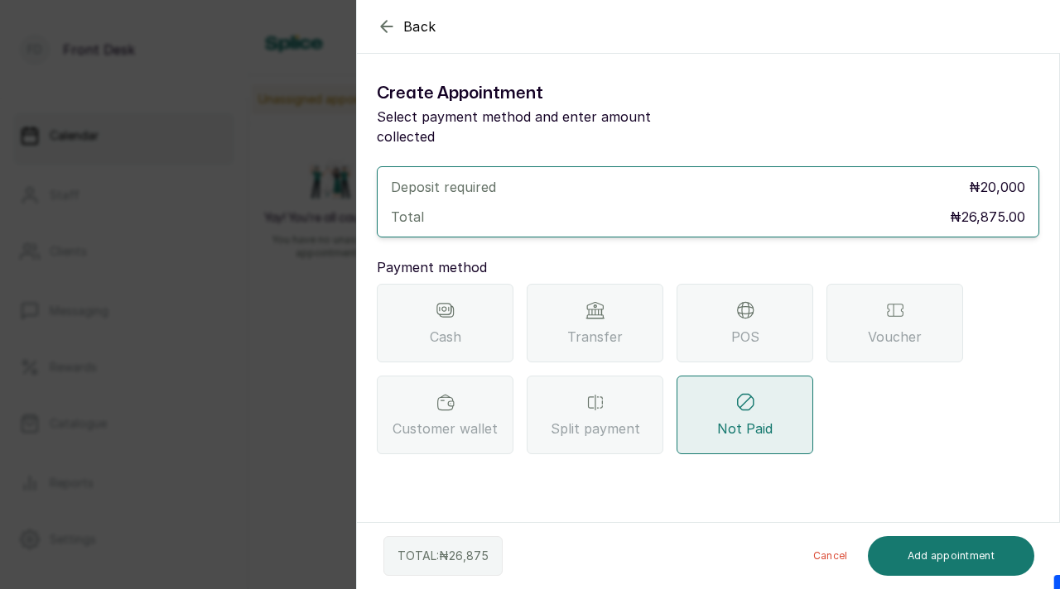
click at [621, 315] on div "Transfer" at bounding box center [594, 323] width 137 height 79
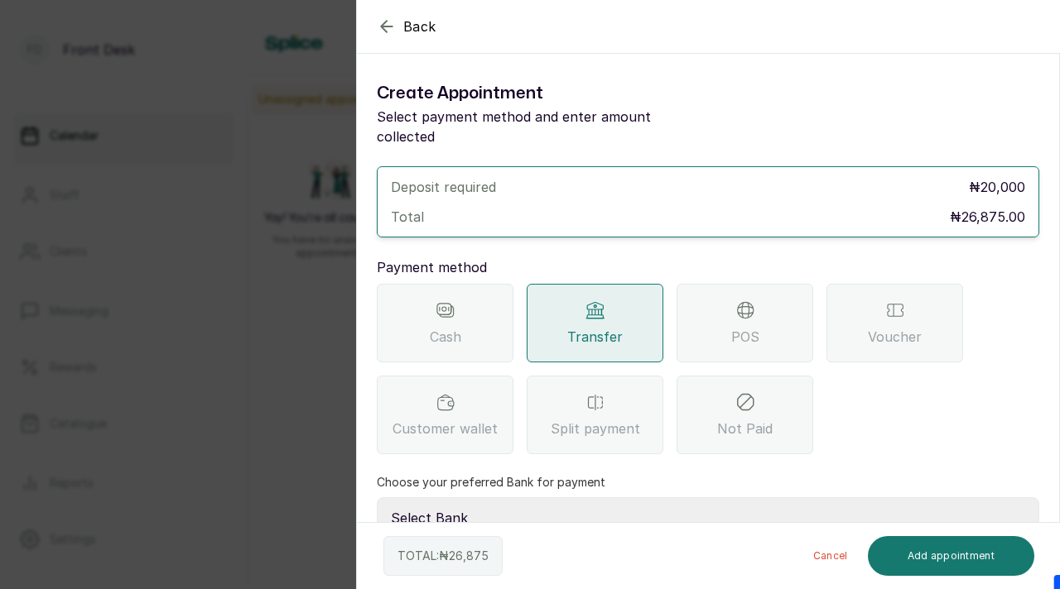
scroll to position [98, 0]
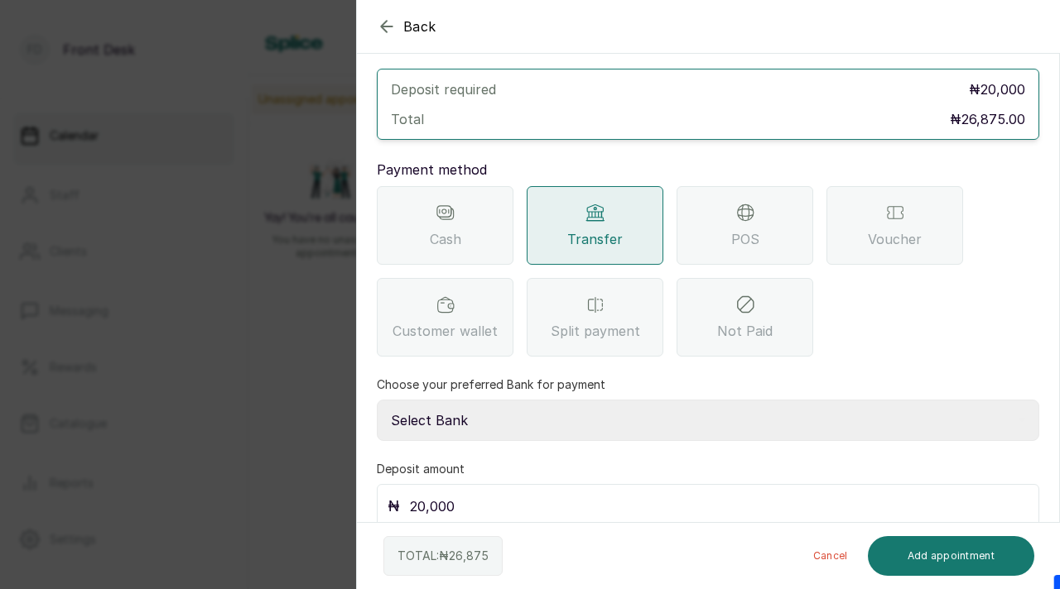
click at [584, 406] on select "Select Bank [PERSON_NAME] Fairmoney Microfinance Bank SKN ANALYTICS MED AESTH. …" at bounding box center [708, 420] width 662 height 41
select select "43272bc0-21c6-4b19-b9fb-c2093b8603c2"
click at [377, 400] on select "Select Bank [PERSON_NAME] Fairmoney Microfinance Bank SKN ANALYTICS MED AESTH. …" at bounding box center [708, 420] width 662 height 41
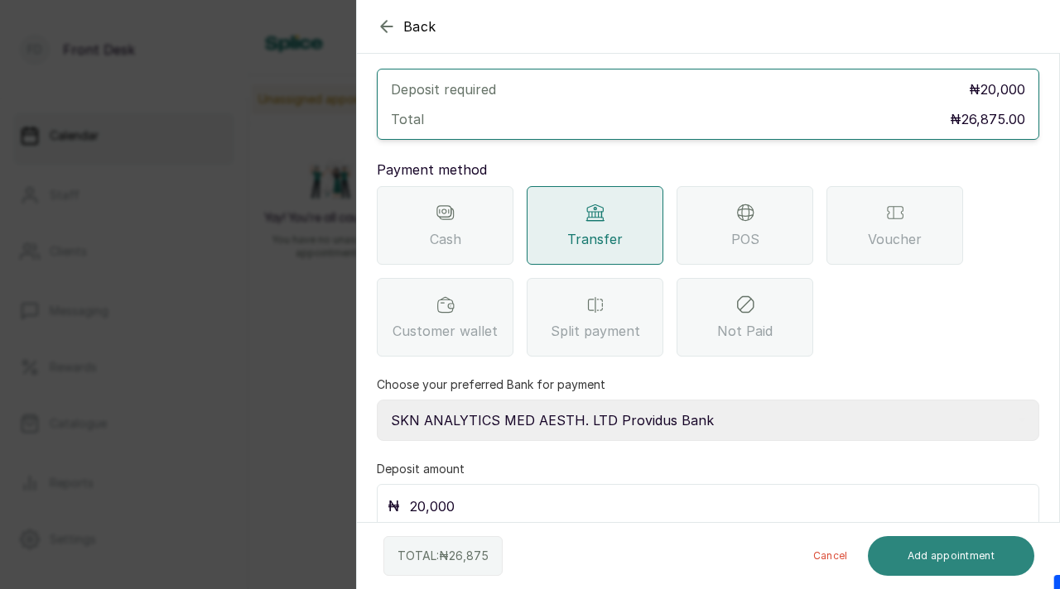
click at [906, 560] on button "Add appointment" at bounding box center [950, 556] width 167 height 40
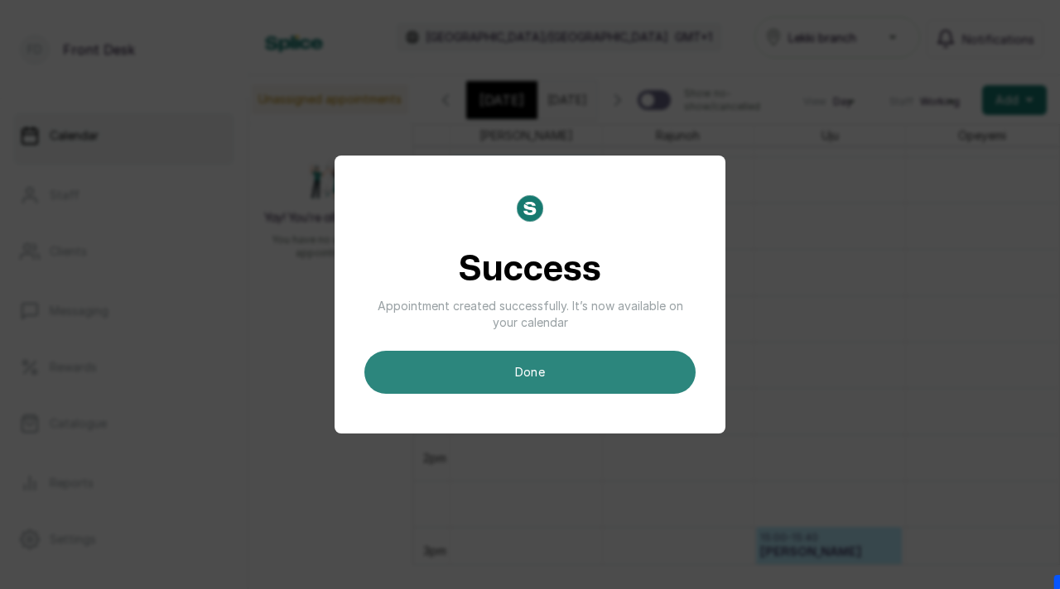
click at [584, 372] on button "done" at bounding box center [529, 372] width 331 height 43
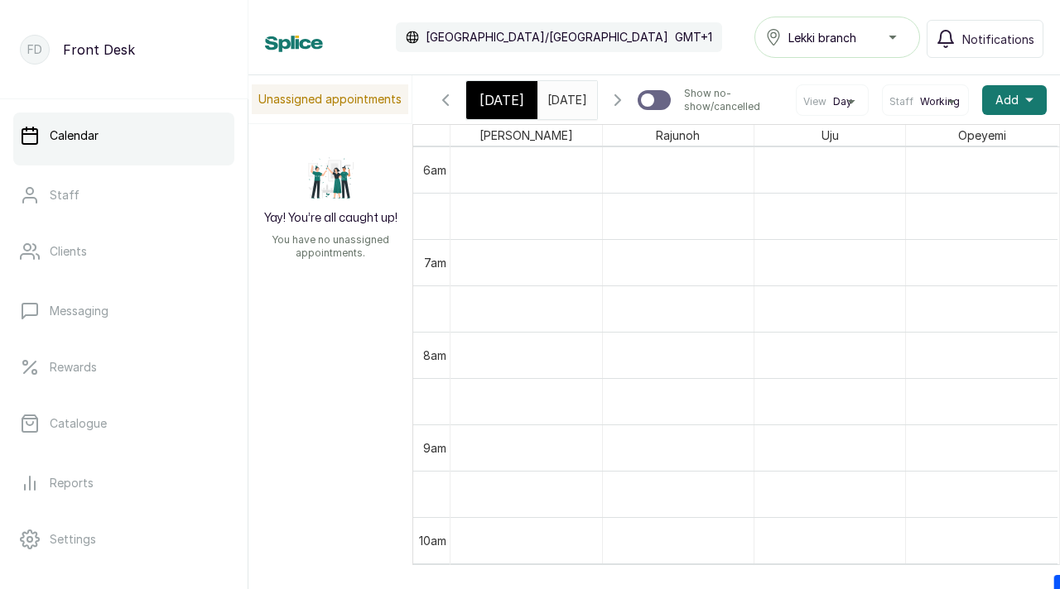
scroll to position [528, 0]
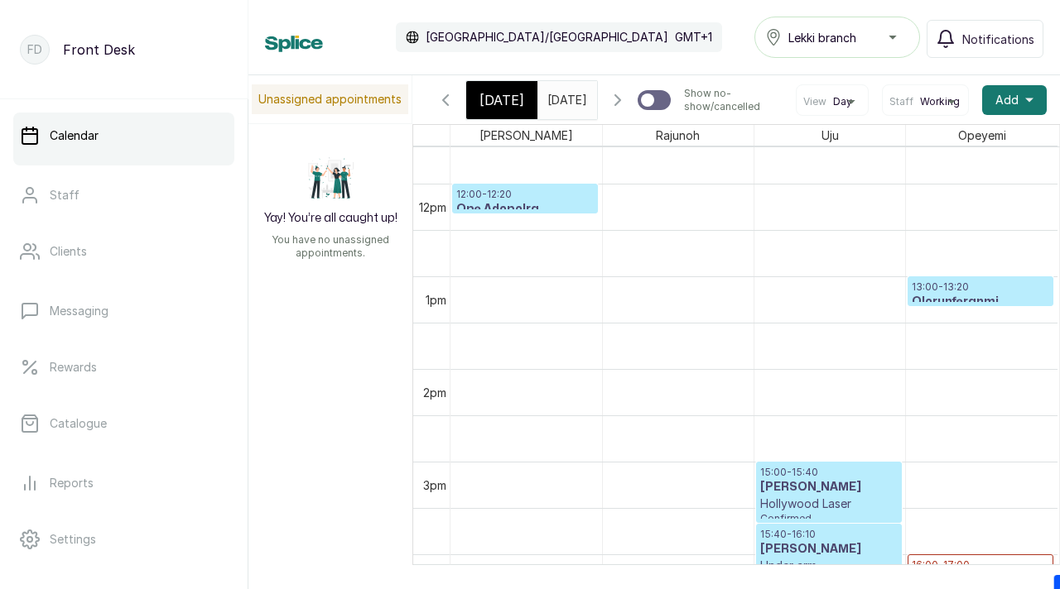
click at [940, 305] on h3 "Olorunferanmi Oreoluwa" at bounding box center [979, 310] width 137 height 33
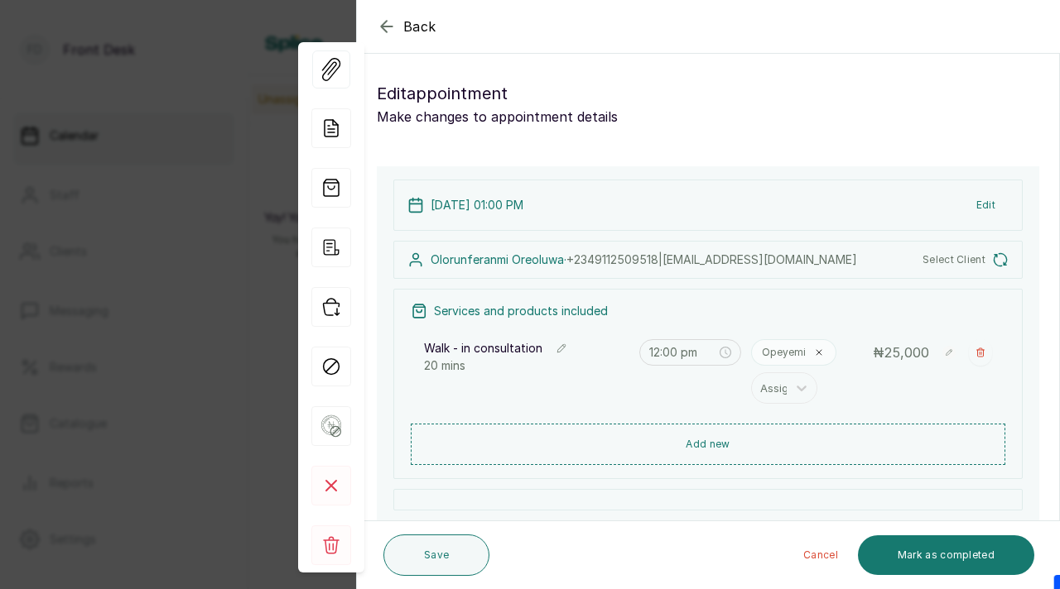
type input "1:00 pm"
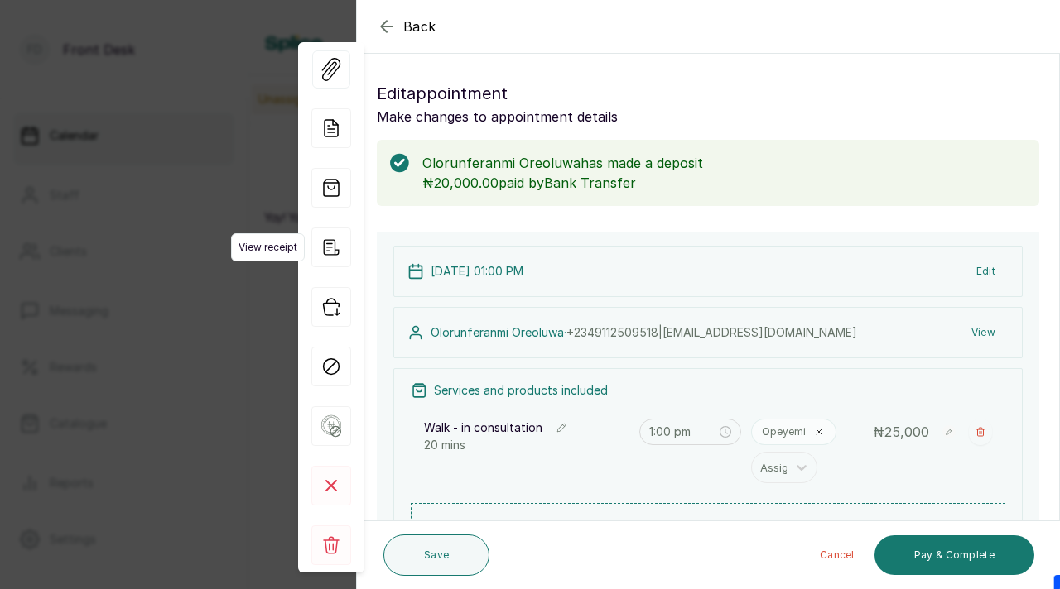
click at [330, 243] on icon "button" at bounding box center [331, 248] width 40 height 40
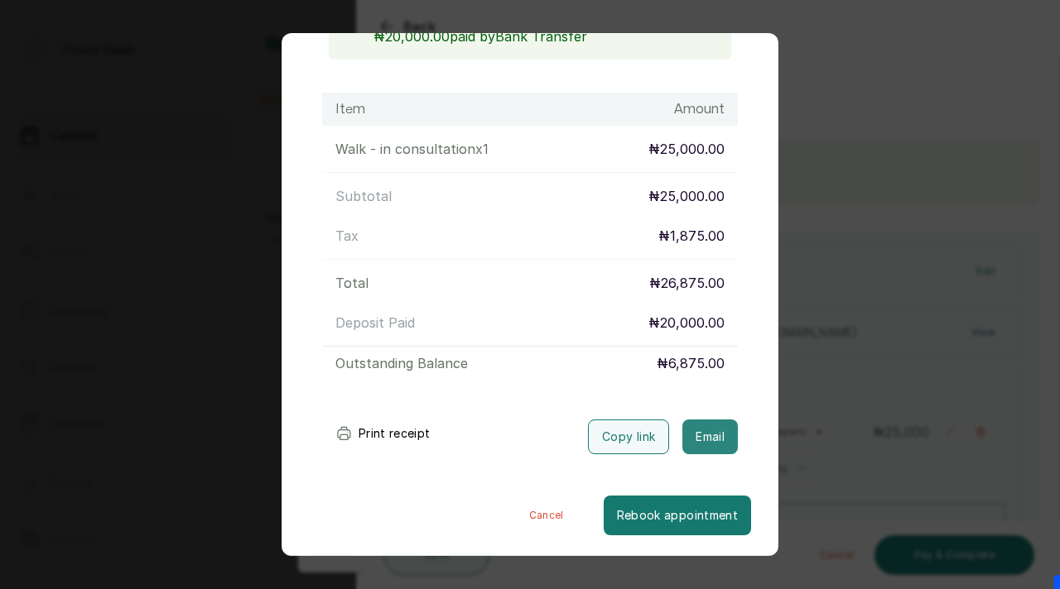
click at [711, 444] on button "Email" at bounding box center [709, 437] width 55 height 35
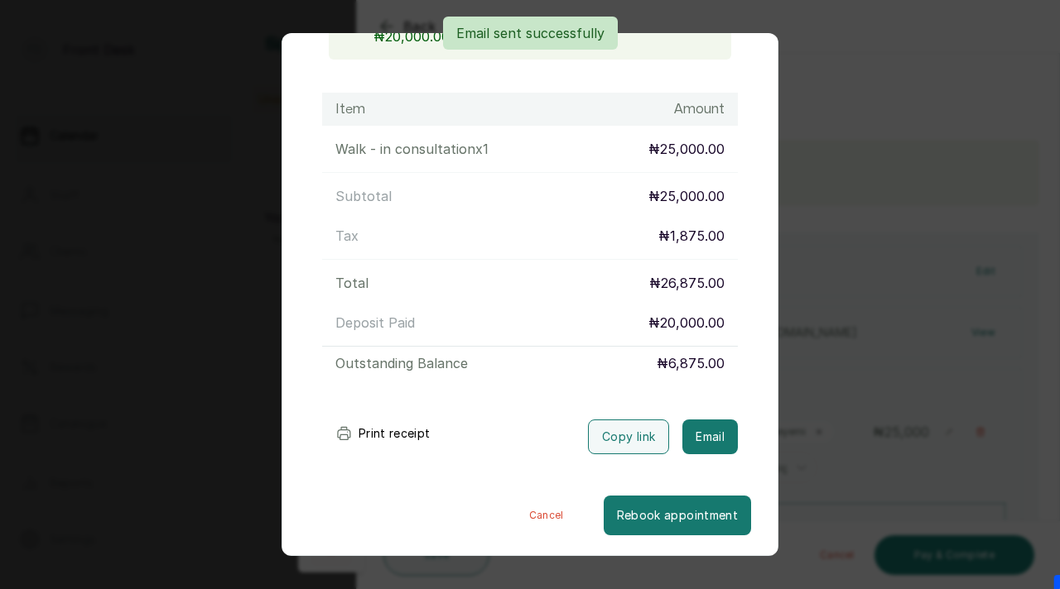
click at [851, 256] on div "Transaction Details Booking ID: # SPnyVdYb Date: [DATE] ・ 1:00 PM Billed to: Ol…" at bounding box center [530, 294] width 1060 height 589
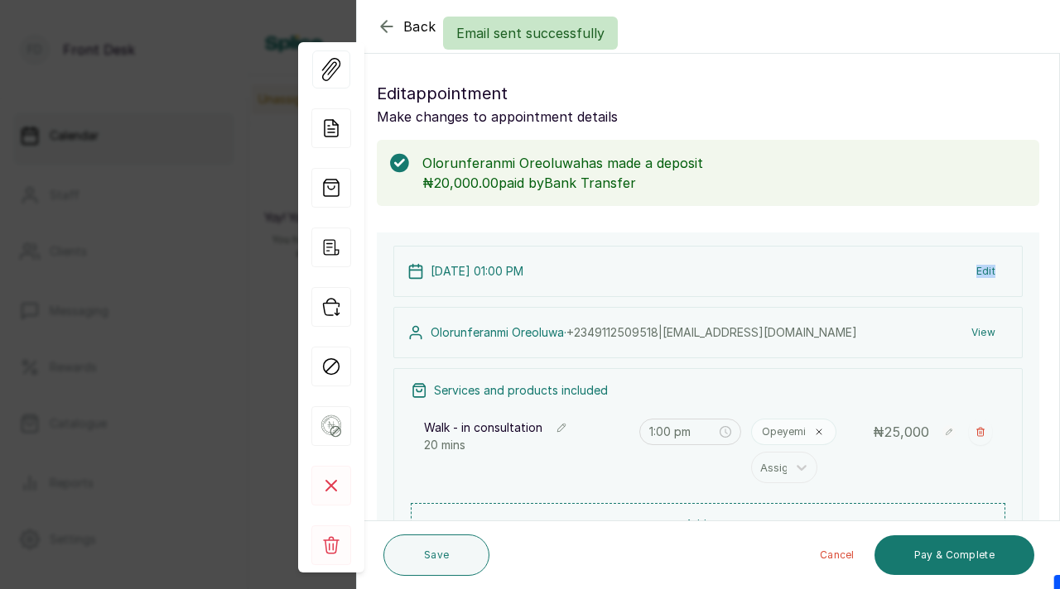
click at [851, 256] on div "[DATE] 01:00 PM Edit" at bounding box center [707, 271] width 629 height 51
click at [214, 60] on div "Back Appointment Details Edit appointment Make changes to appointment details O…" at bounding box center [530, 294] width 1060 height 589
